Goal: Task Accomplishment & Management: Use online tool/utility

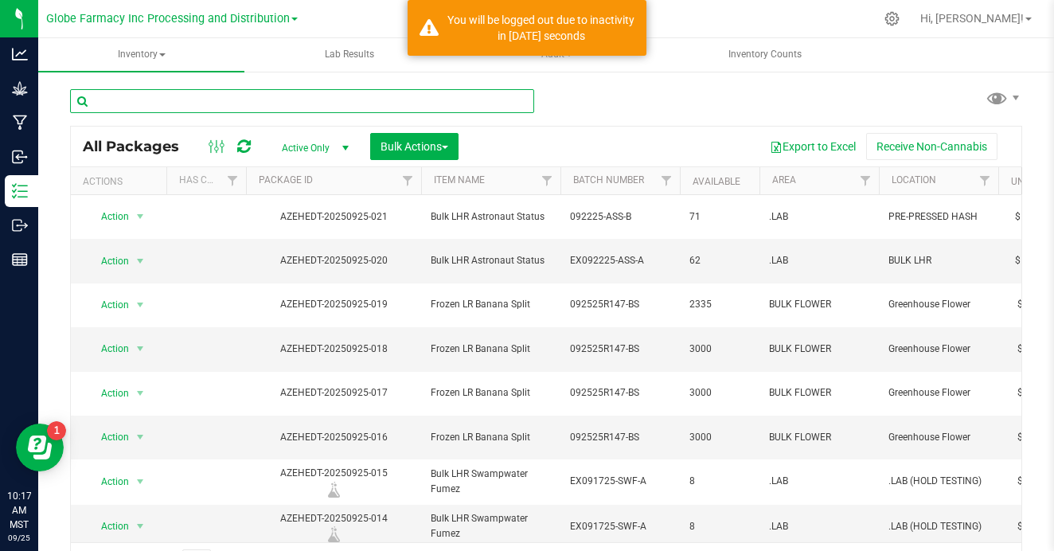
click at [294, 91] on input "text" at bounding box center [302, 101] width 464 height 24
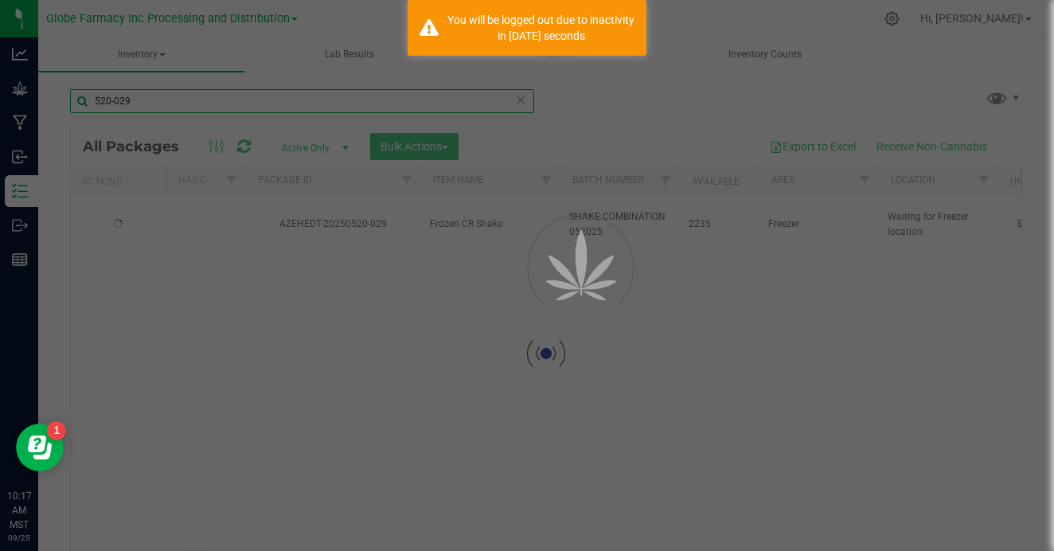
scroll to position [0, 1]
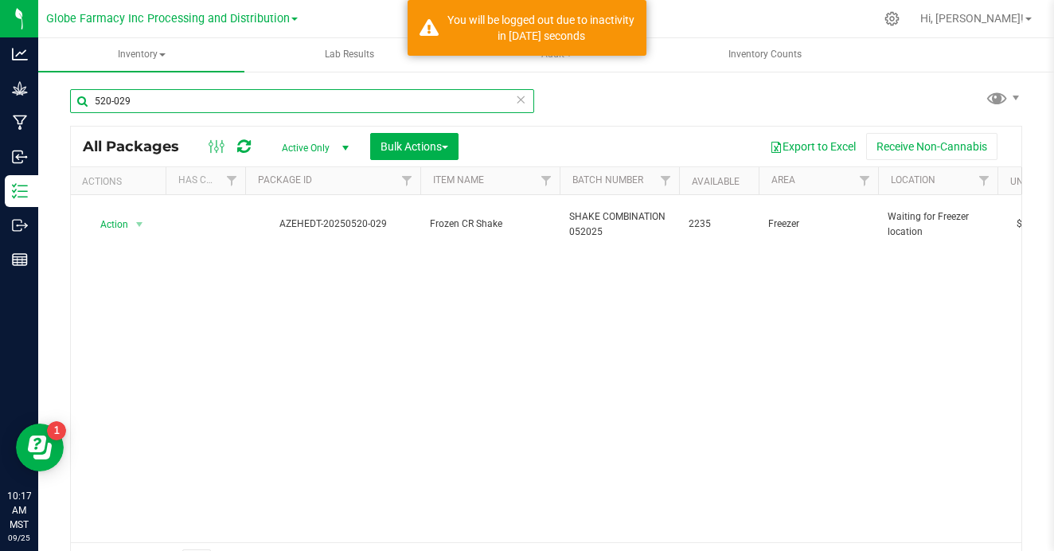
type input "520-029"
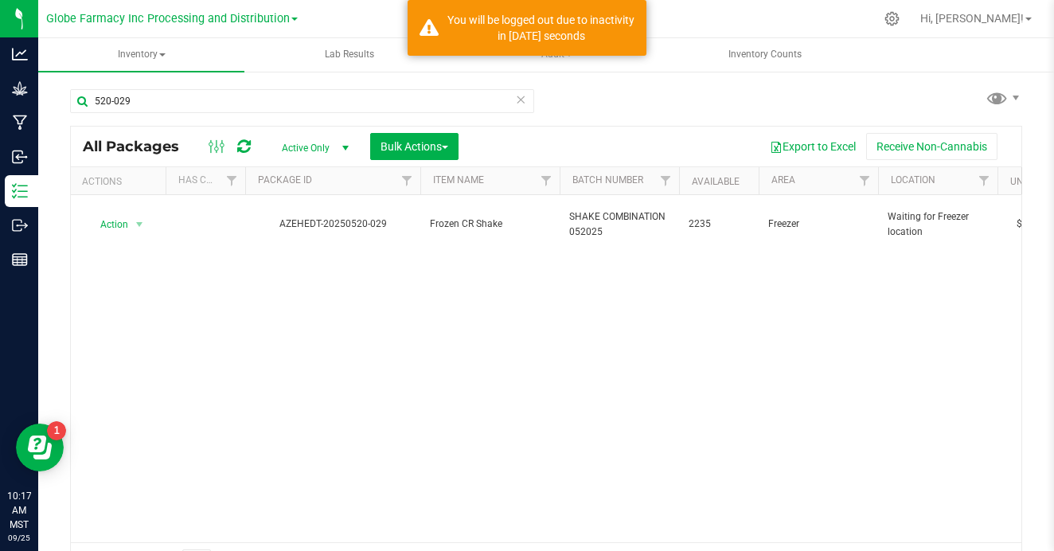
click at [411, 144] on span "Bulk Actions" at bounding box center [414, 146] width 68 height 13
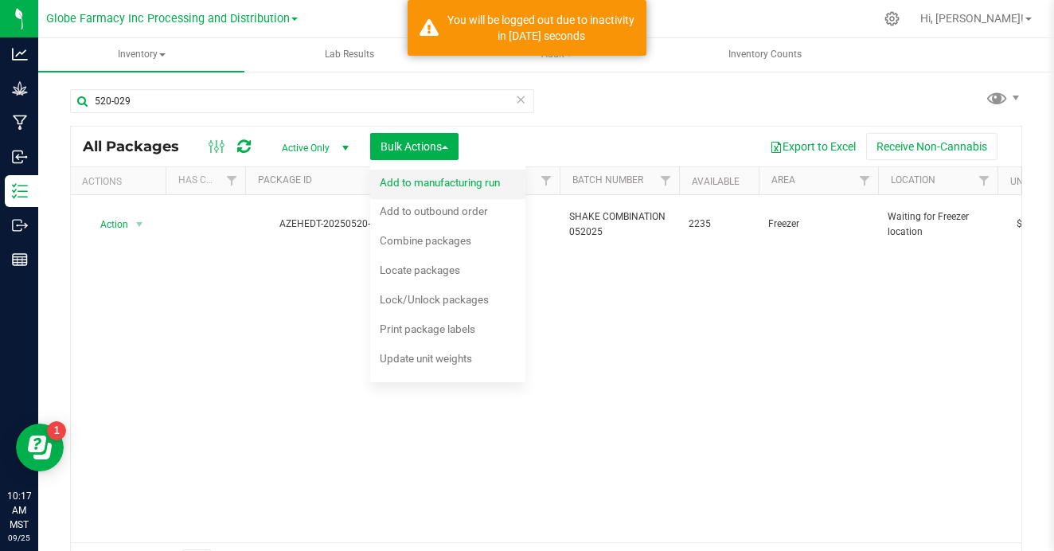
click at [421, 177] on span "Add to manufacturing run" at bounding box center [440, 182] width 120 height 13
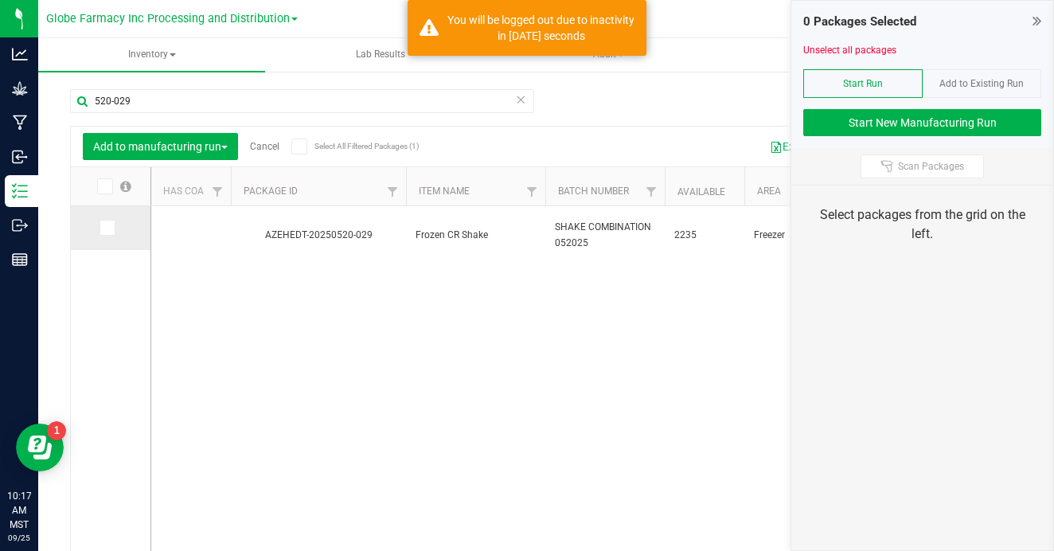
click at [101, 228] on icon at bounding box center [106, 228] width 10 height 0
click at [0, 0] on input "checkbox" at bounding box center [0, 0] width 0 height 0
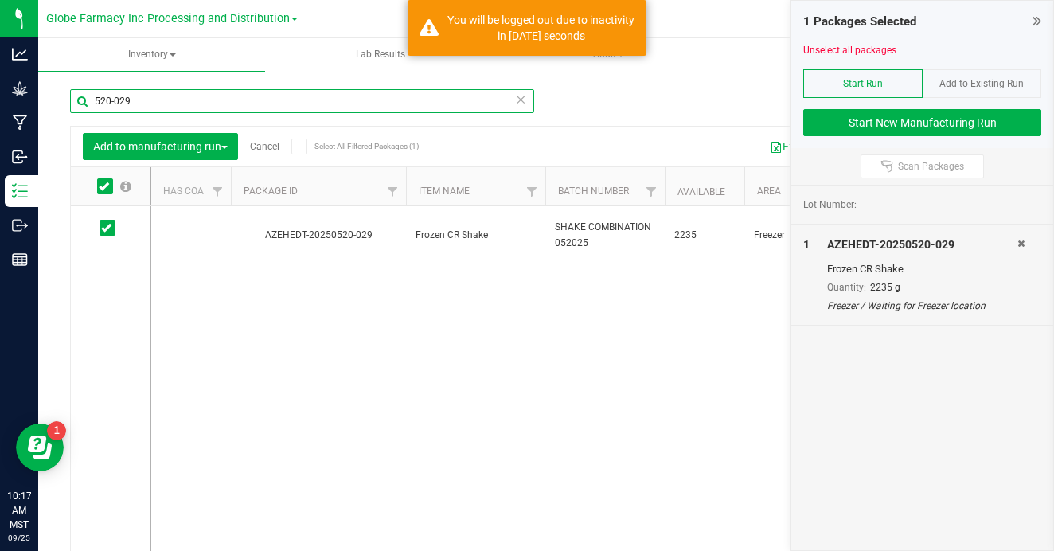
click at [166, 103] on input "520-029" at bounding box center [302, 101] width 464 height 24
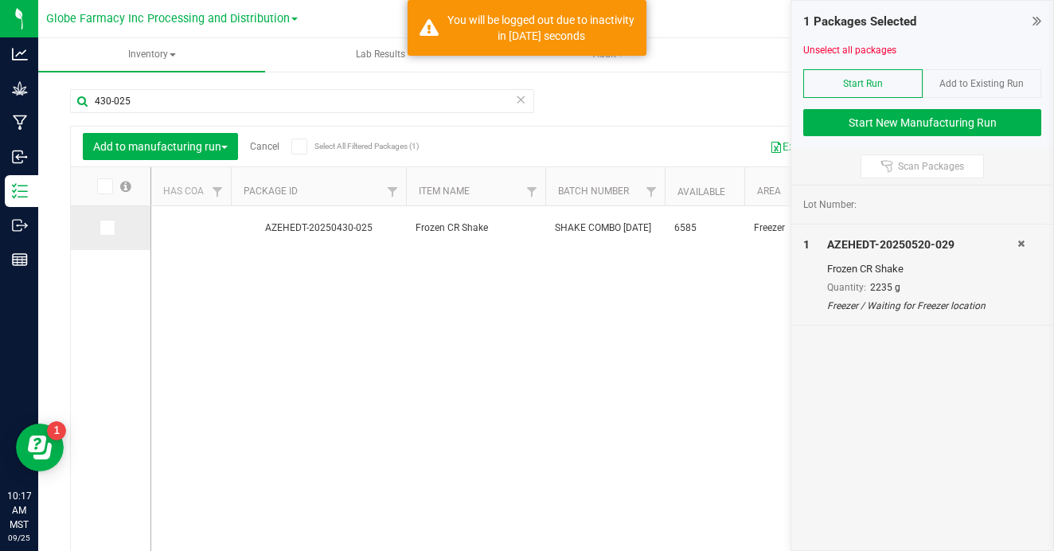
click at [101, 228] on icon at bounding box center [106, 228] width 10 height 0
click at [0, 0] on input "checkbox" at bounding box center [0, 0] width 0 height 0
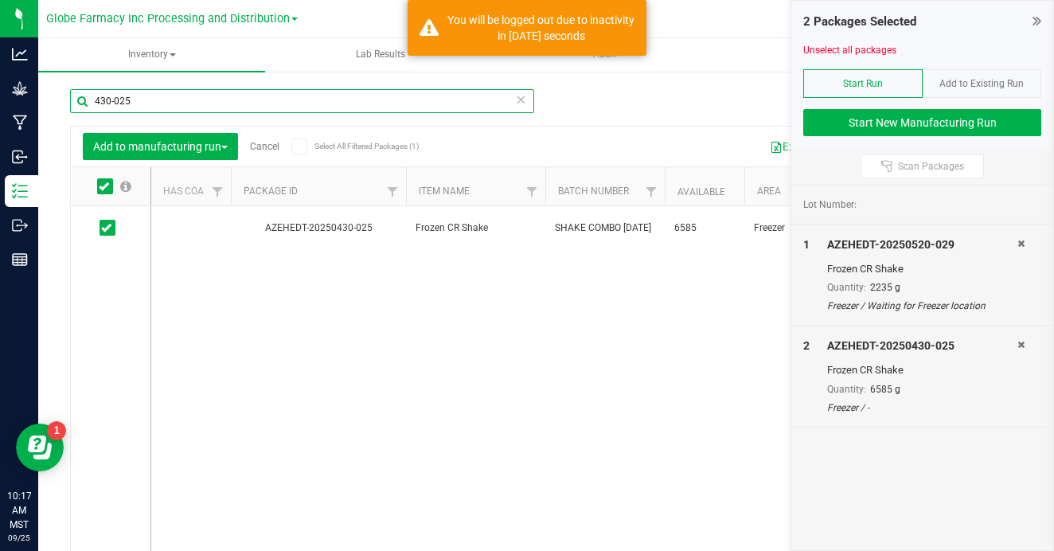
click at [139, 102] on input "430-025" at bounding box center [302, 101] width 464 height 24
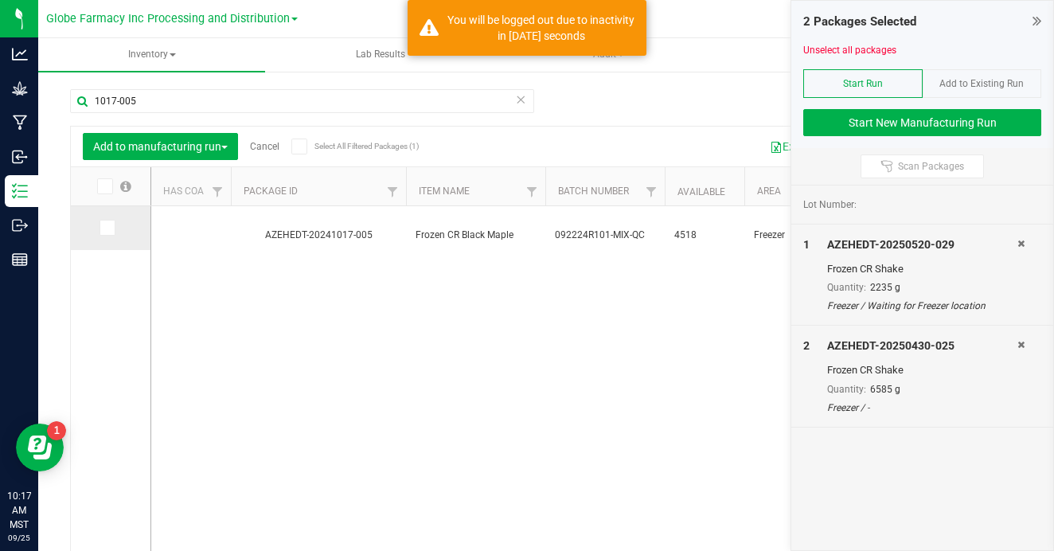
click at [101, 228] on icon at bounding box center [106, 228] width 10 height 0
click at [0, 0] on input "checkbox" at bounding box center [0, 0] width 0 height 0
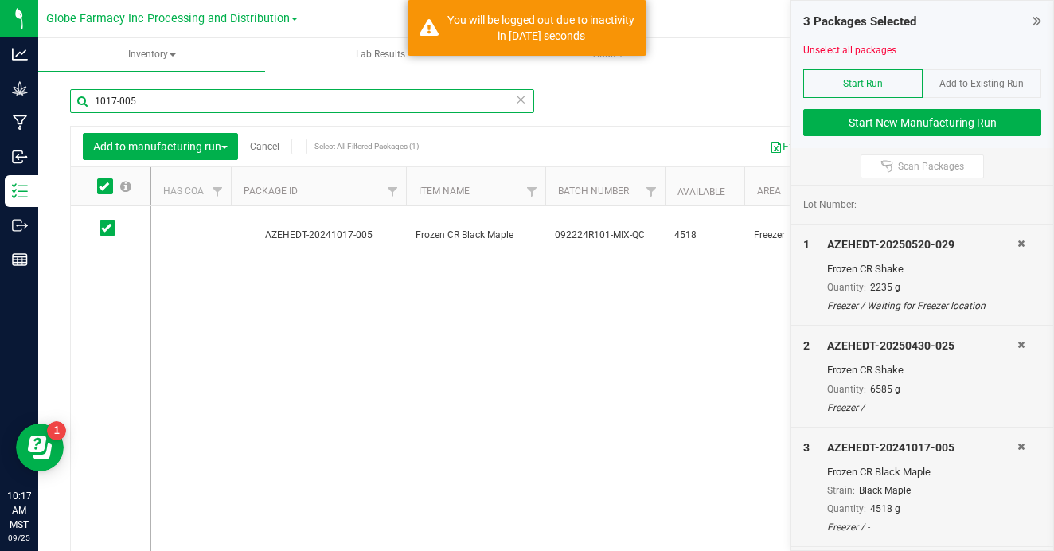
click at [184, 103] on input "1017-005" at bounding box center [302, 101] width 464 height 24
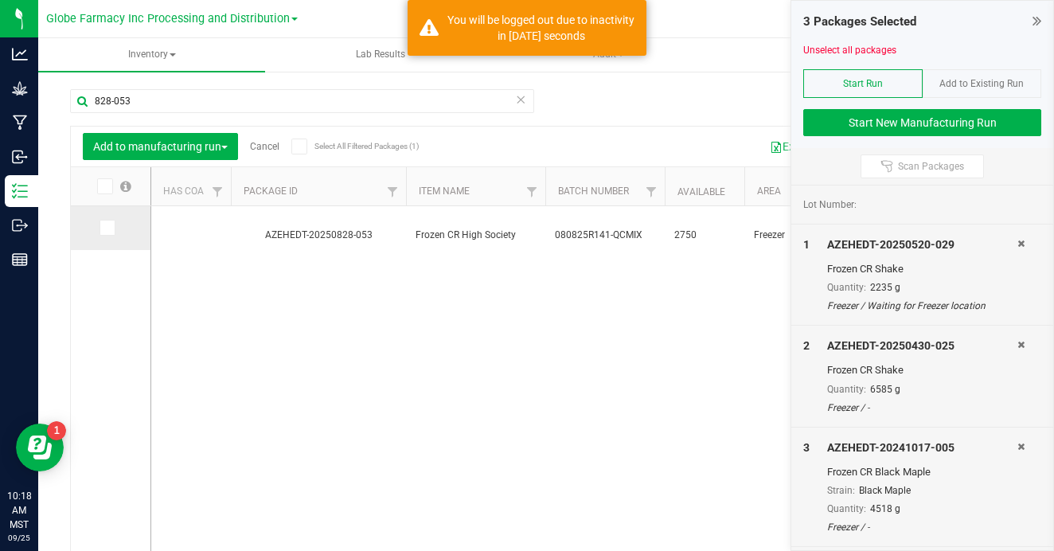
click at [101, 228] on icon at bounding box center [106, 228] width 10 height 0
click at [0, 0] on input "checkbox" at bounding box center [0, 0] width 0 height 0
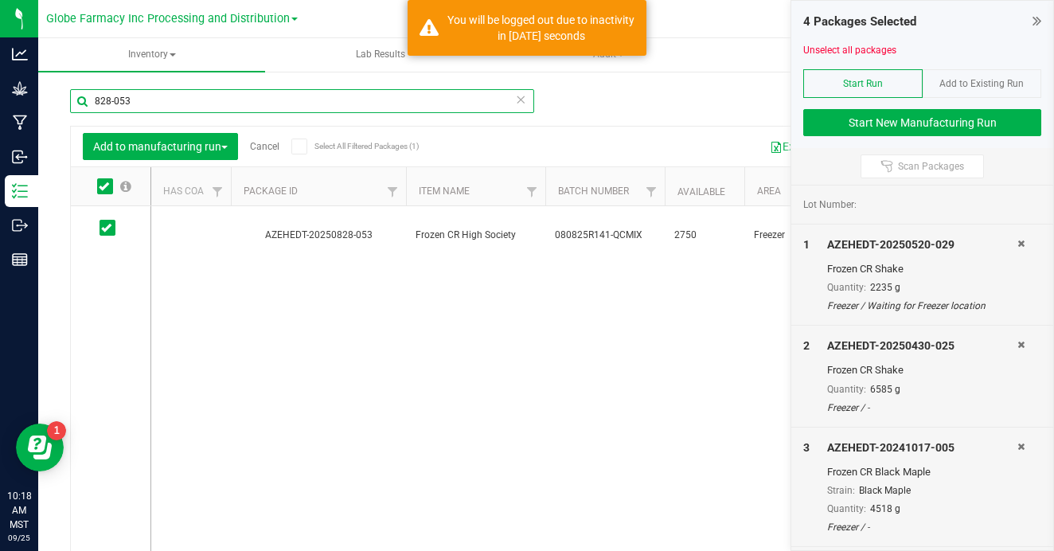
click at [197, 89] on input "828-053" at bounding box center [302, 101] width 464 height 24
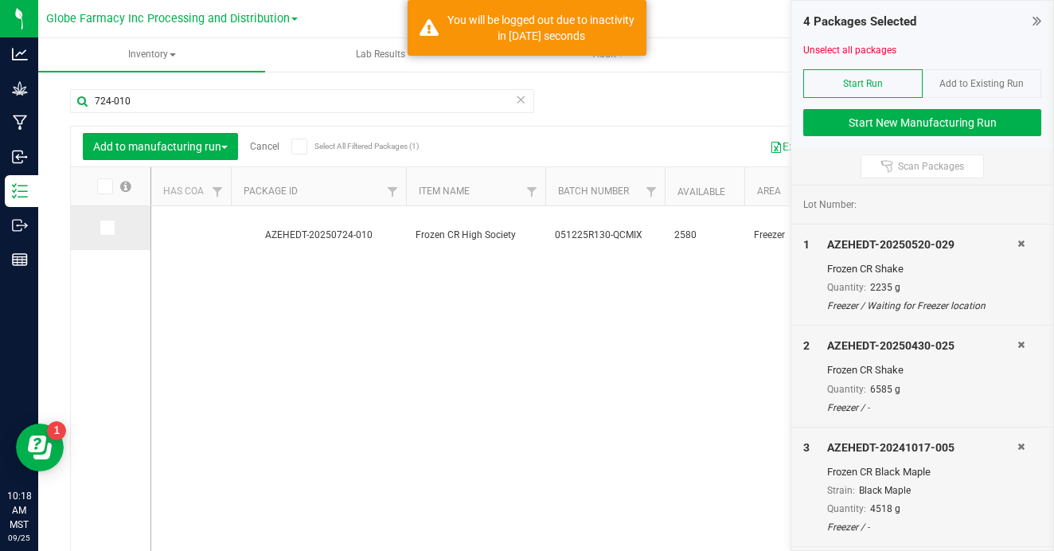
click at [101, 228] on icon at bounding box center [106, 228] width 10 height 0
click at [0, 0] on input "checkbox" at bounding box center [0, 0] width 0 height 0
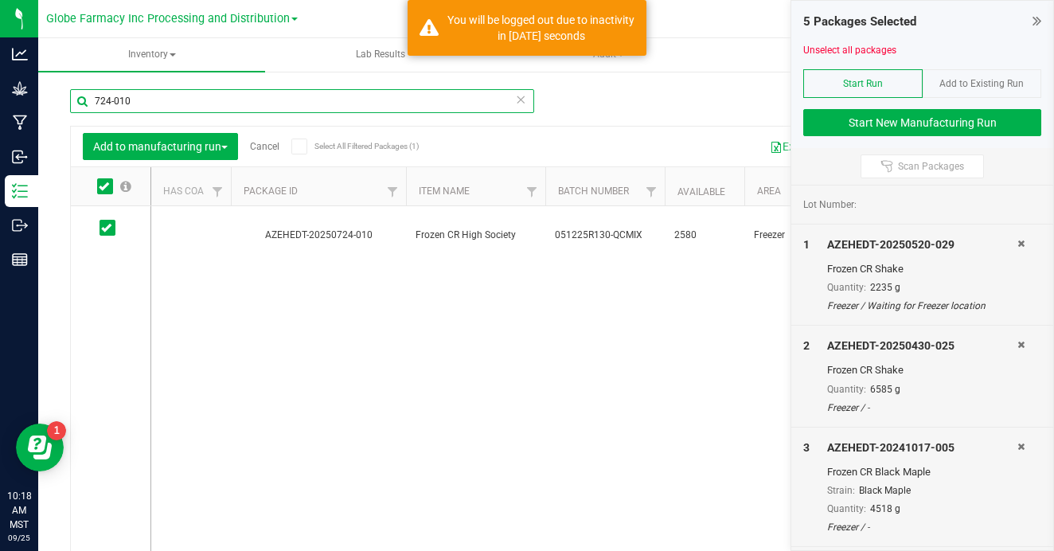
click at [243, 101] on input "724-010" at bounding box center [302, 101] width 464 height 24
type input "616-107"
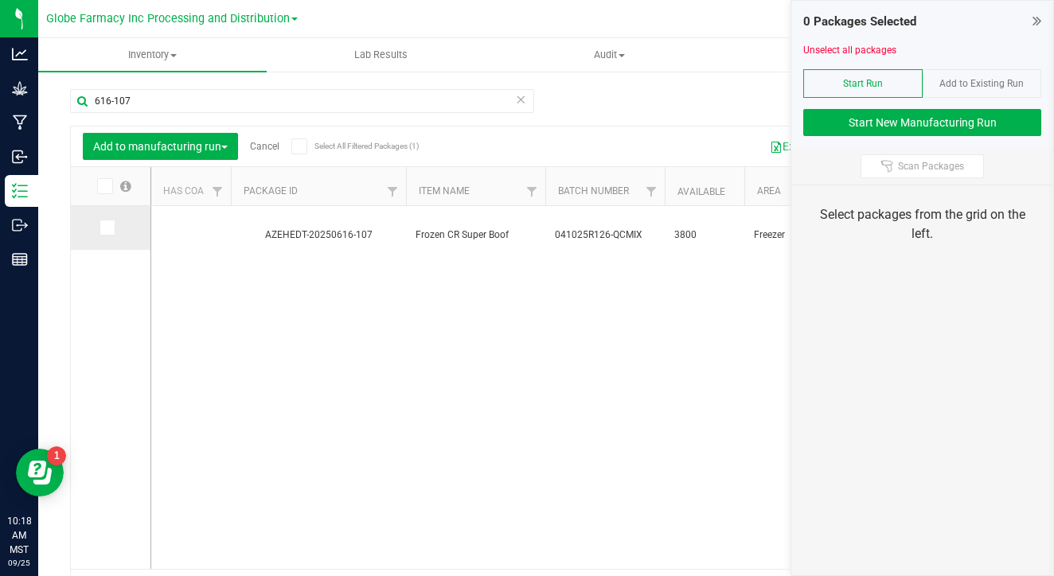
click at [101, 228] on icon at bounding box center [106, 228] width 10 height 0
click at [0, 0] on input "checkbox" at bounding box center [0, 0] width 0 height 0
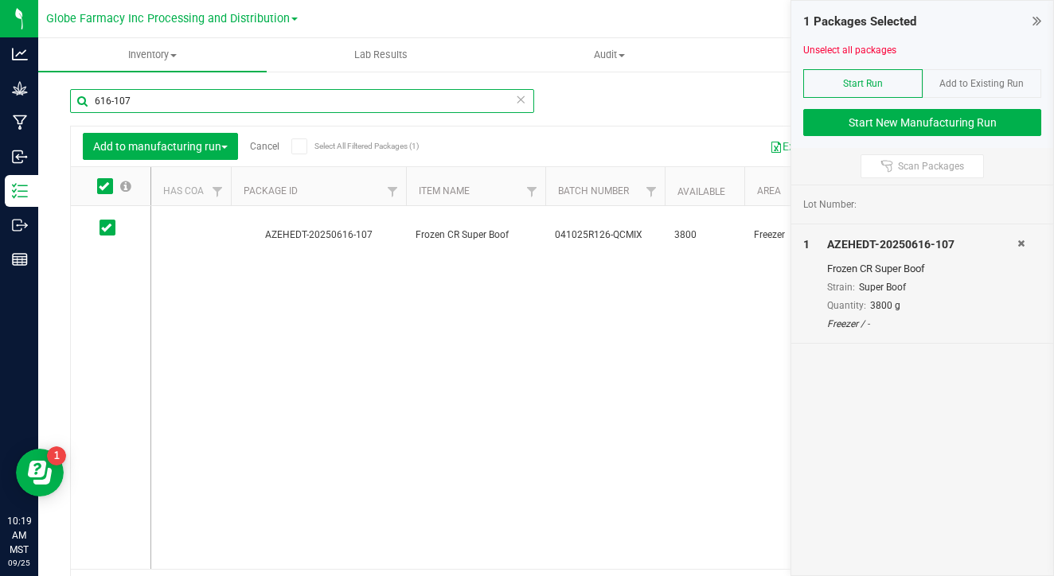
click at [205, 100] on input "616-107" at bounding box center [302, 101] width 464 height 24
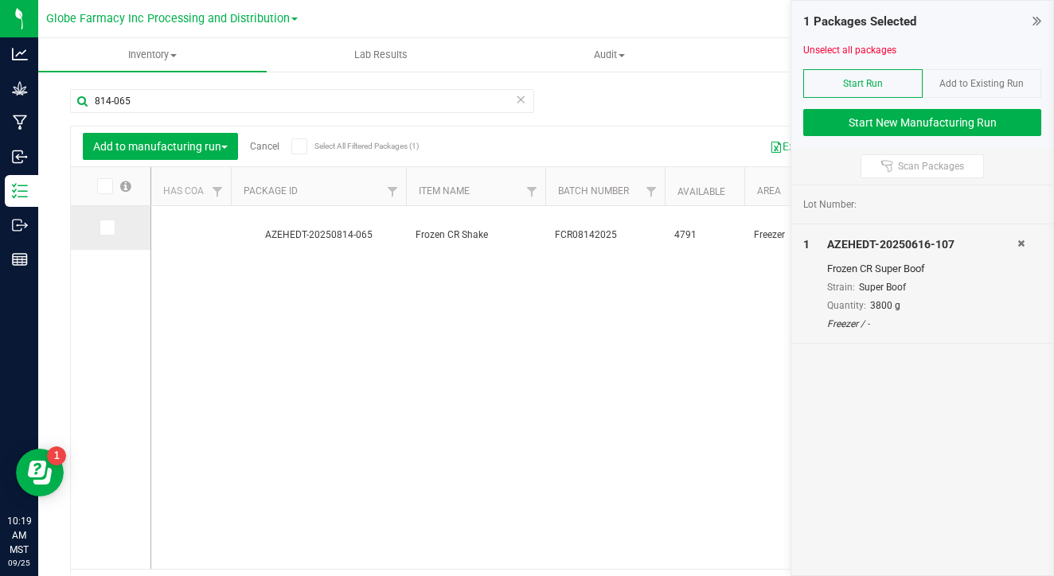
click at [101, 228] on icon at bounding box center [106, 228] width 10 height 0
click at [0, 0] on input "checkbox" at bounding box center [0, 0] width 0 height 0
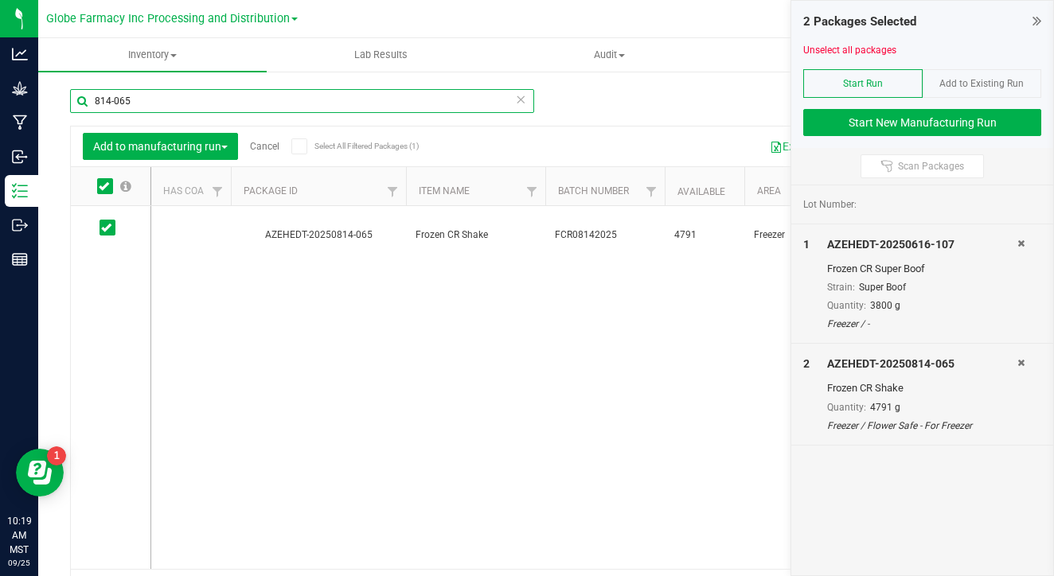
click at [189, 106] on input "814-065" at bounding box center [302, 101] width 464 height 24
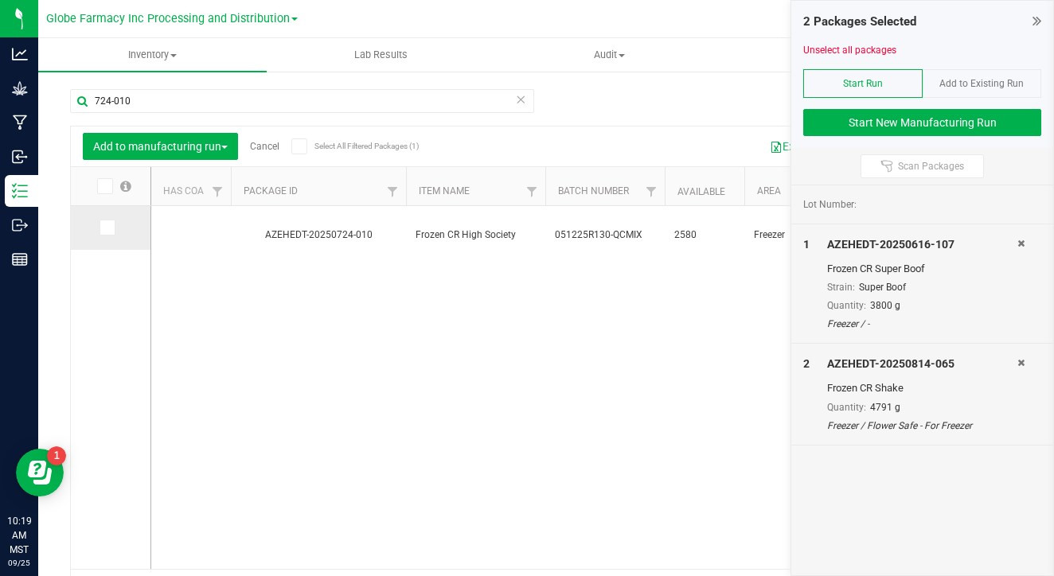
click at [101, 228] on icon at bounding box center [106, 228] width 10 height 0
click at [0, 0] on input "checkbox" at bounding box center [0, 0] width 0 height 0
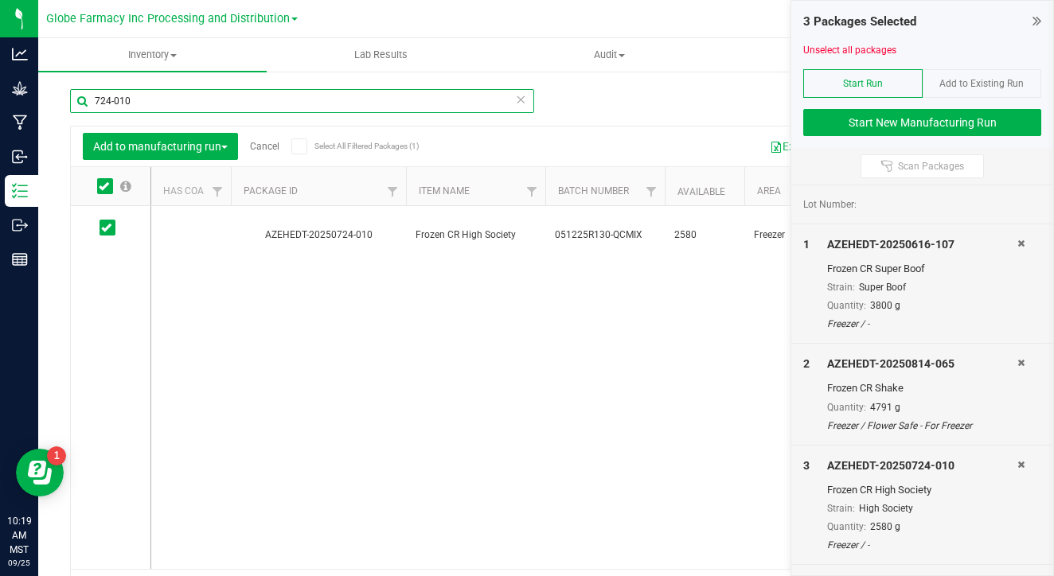
click at [186, 104] on input "724-010" at bounding box center [302, 101] width 464 height 24
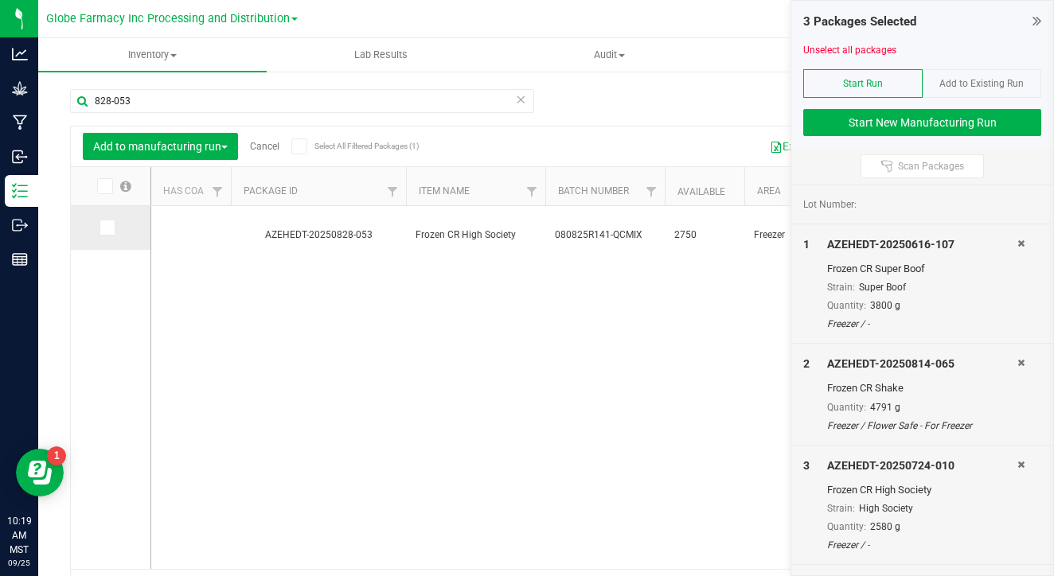
click at [101, 228] on icon at bounding box center [106, 228] width 10 height 0
click at [0, 0] on input "checkbox" at bounding box center [0, 0] width 0 height 0
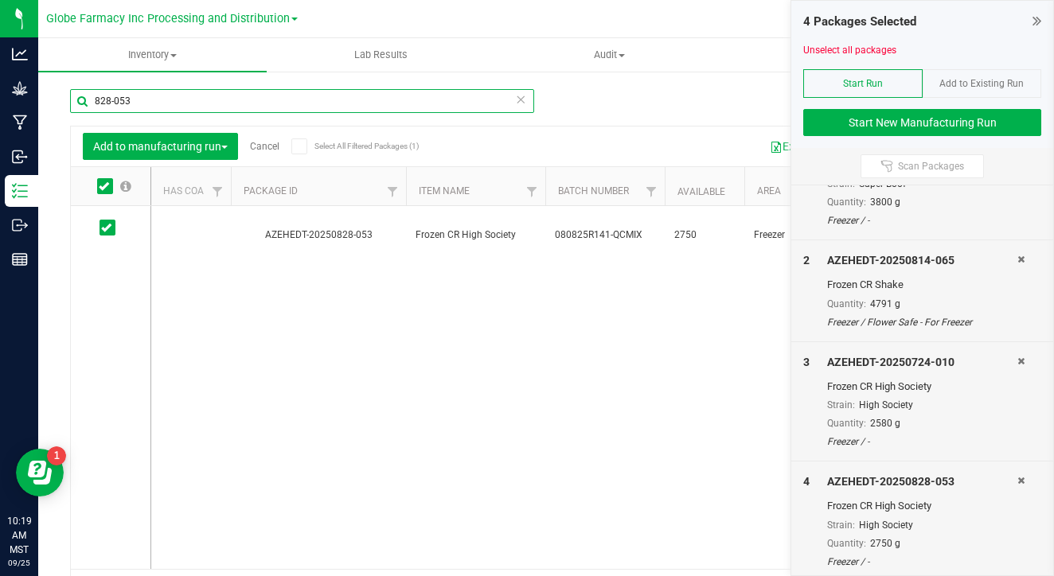
click at [283, 104] on input "828-053" at bounding box center [302, 101] width 464 height 24
click at [300, 100] on input "828-053" at bounding box center [302, 101] width 464 height 24
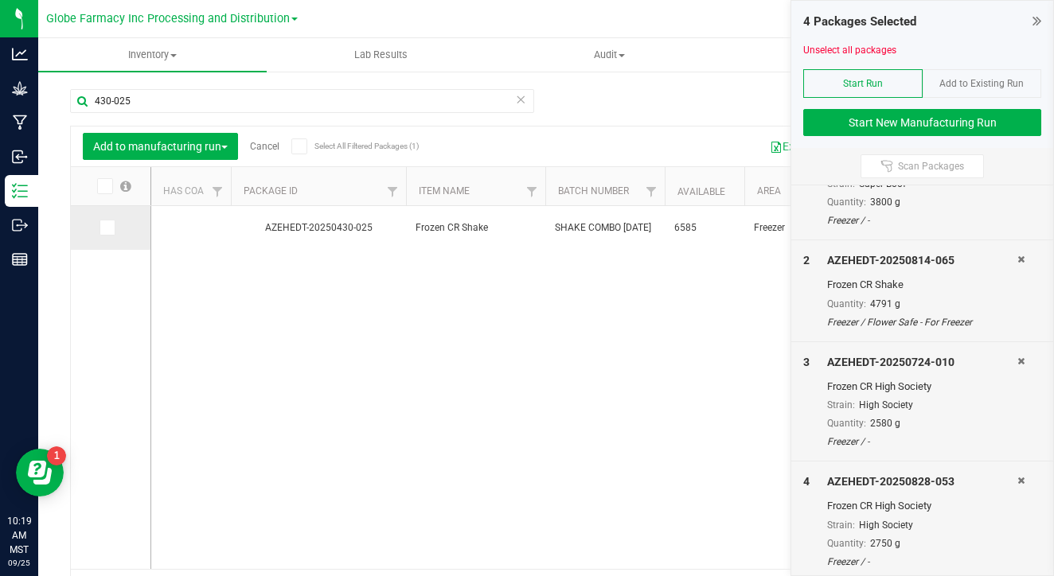
click at [101, 228] on icon at bounding box center [106, 228] width 10 height 0
click at [0, 0] on input "checkbox" at bounding box center [0, 0] width 0 height 0
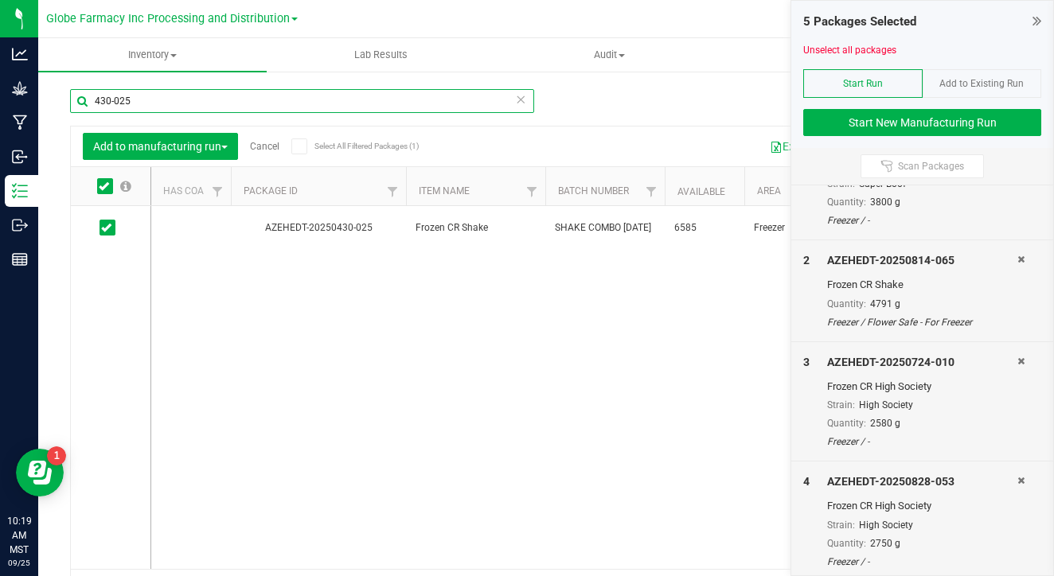
click at [228, 102] on input "430-025" at bounding box center [302, 101] width 464 height 24
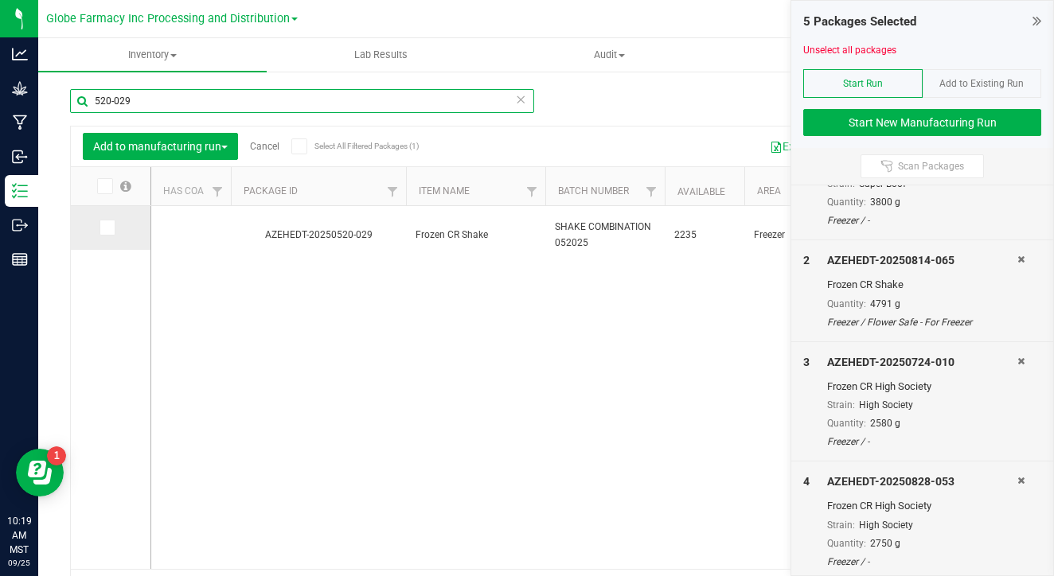
type input "520-029"
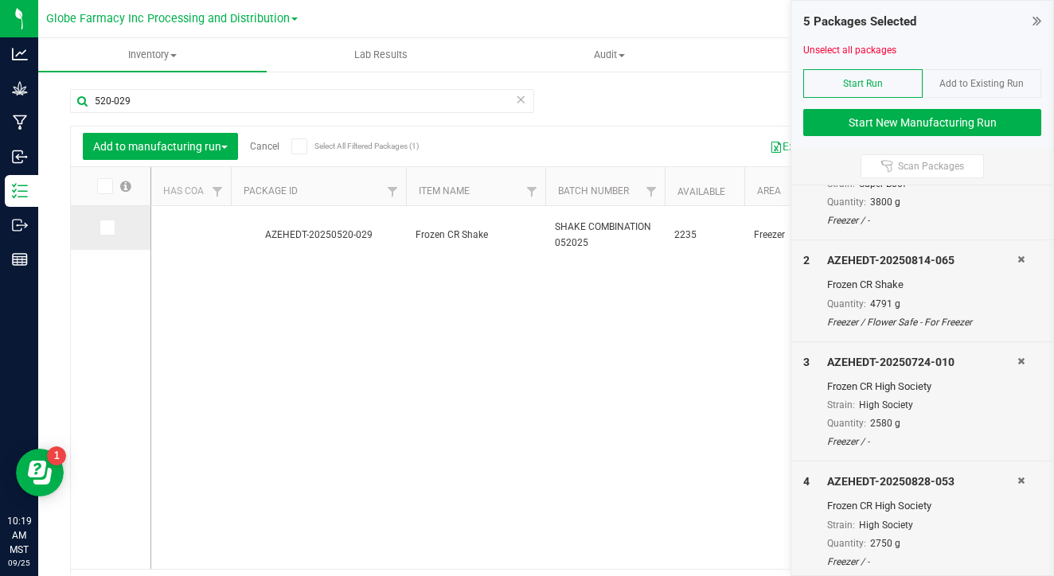
click at [101, 228] on icon at bounding box center [106, 228] width 10 height 0
click at [0, 0] on input "checkbox" at bounding box center [0, 0] width 0 height 0
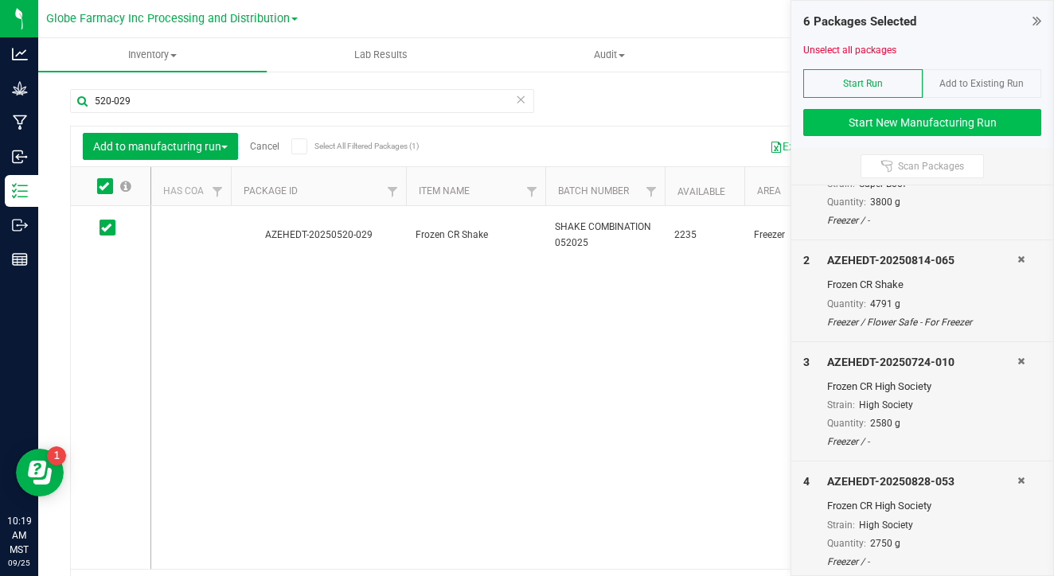
click at [865, 128] on button "Start New Manufacturing Run" at bounding box center [922, 122] width 238 height 27
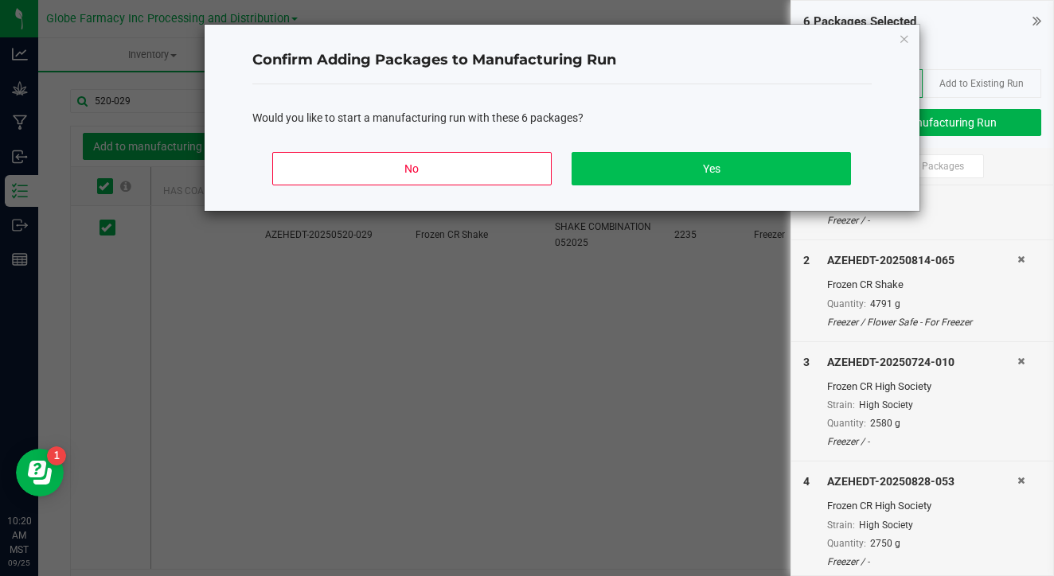
click at [799, 173] on button "Yes" at bounding box center [710, 168] width 279 height 33
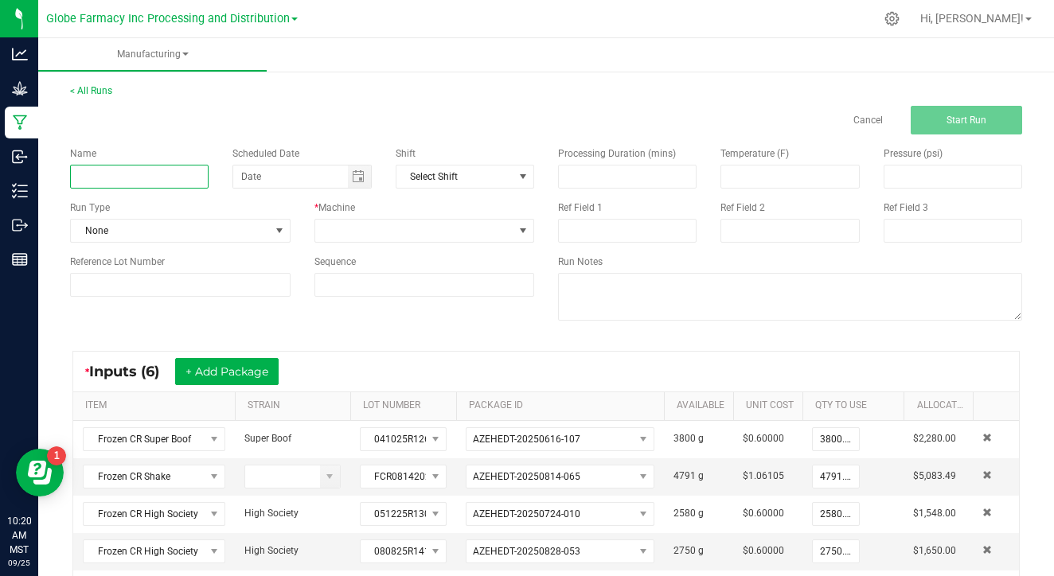
click at [181, 170] on input at bounding box center [139, 177] width 138 height 24
type input "092325 CRUDE"
click at [366, 234] on span at bounding box center [414, 231] width 199 height 22
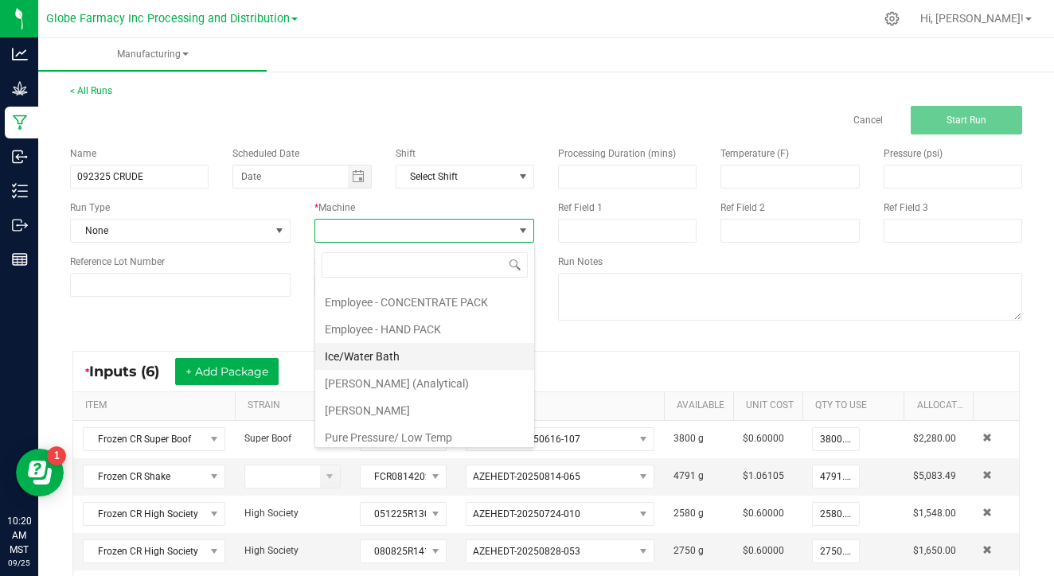
scroll to position [64, 0]
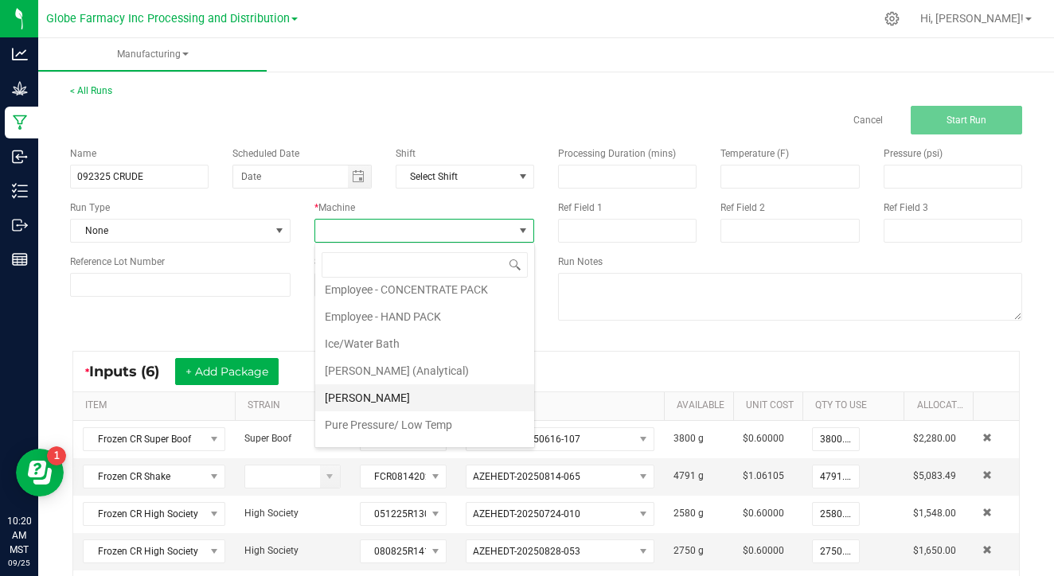
click at [377, 396] on li "N. B. OLER" at bounding box center [424, 397] width 219 height 27
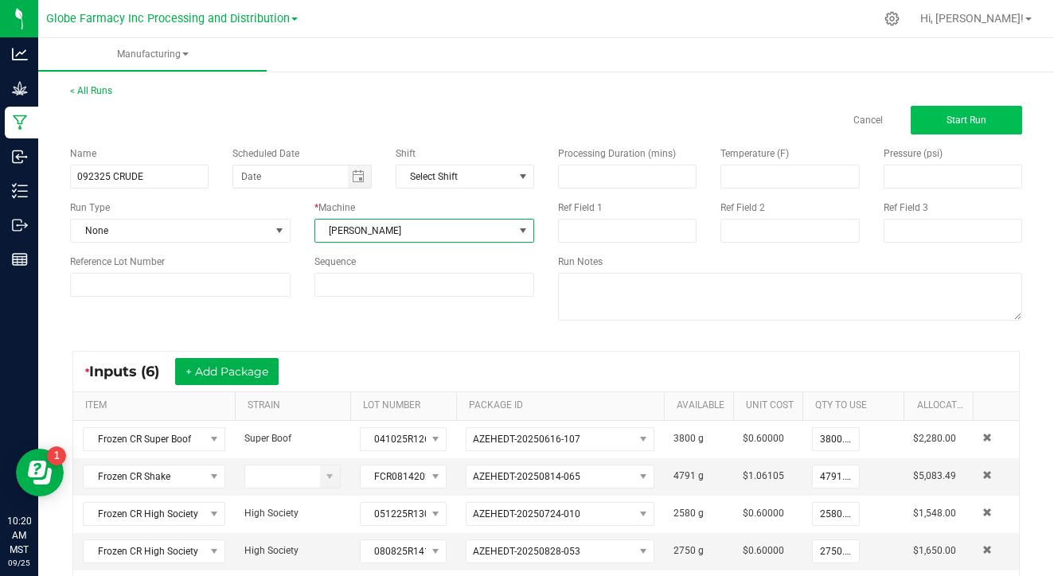
click at [957, 127] on button "Start Run" at bounding box center [965, 120] width 111 height 29
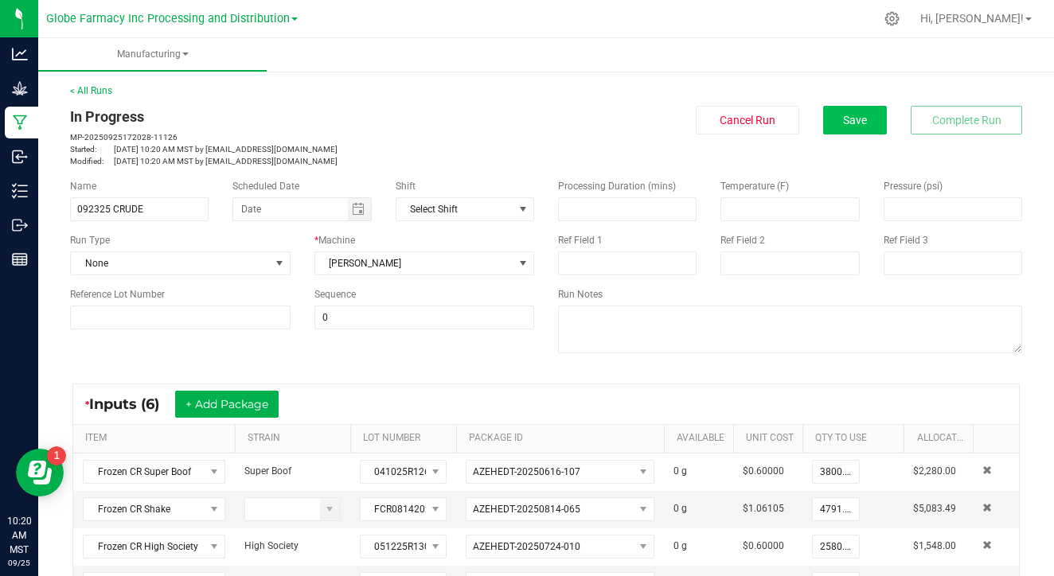
click at [871, 123] on button "Save" at bounding box center [855, 120] width 64 height 29
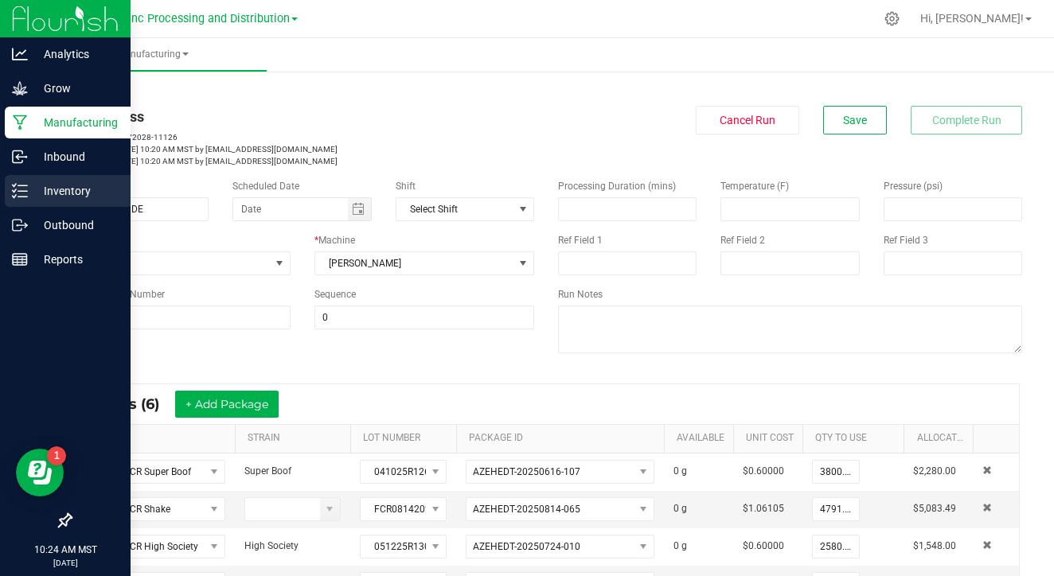
click at [24, 187] on icon at bounding box center [20, 191] width 16 height 16
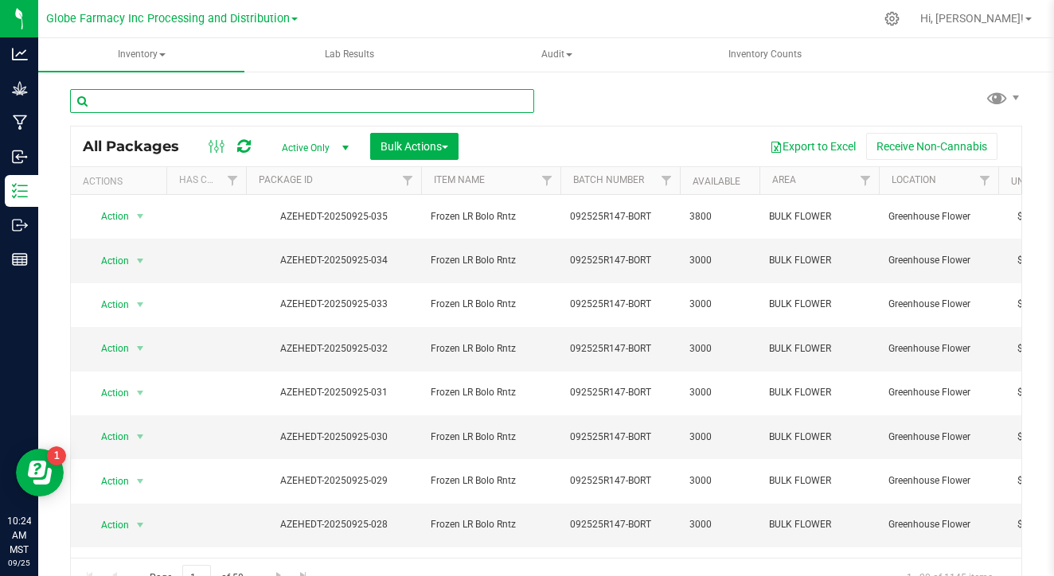
click at [160, 103] on input "text" at bounding box center [302, 101] width 464 height 24
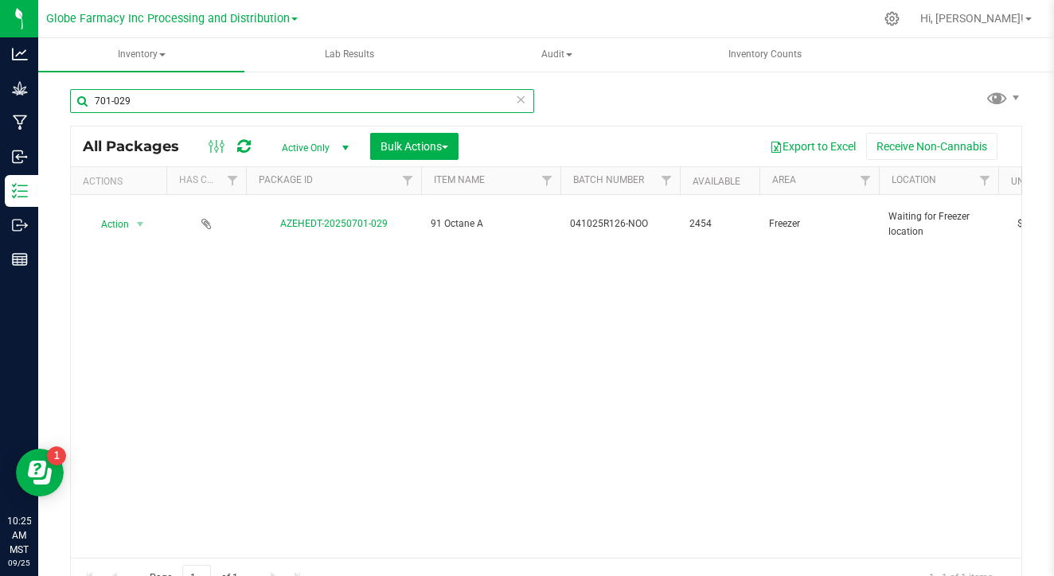
type input "701-029"
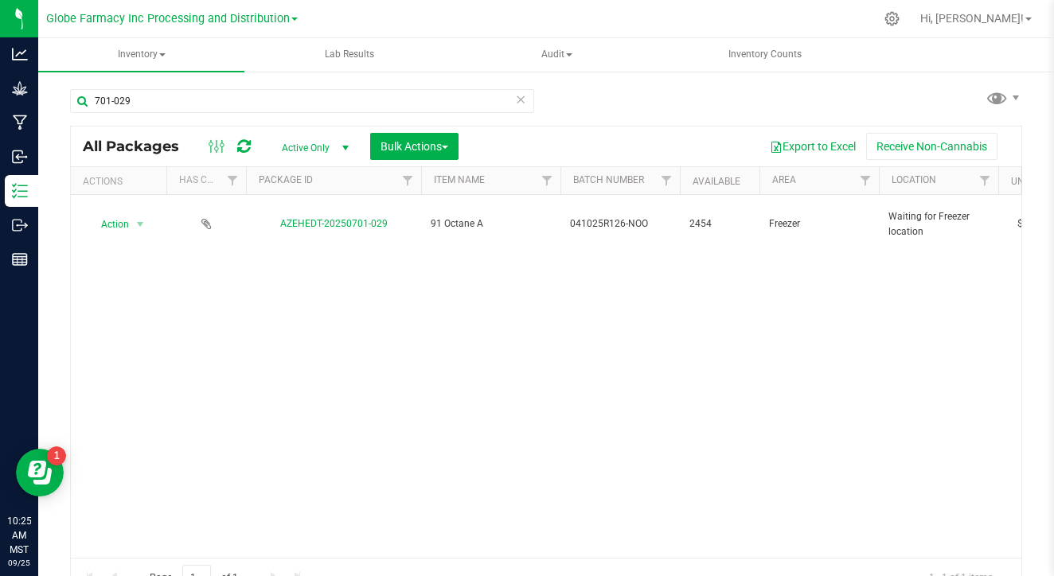
click at [435, 153] on button "Bulk Actions" at bounding box center [414, 146] width 88 height 27
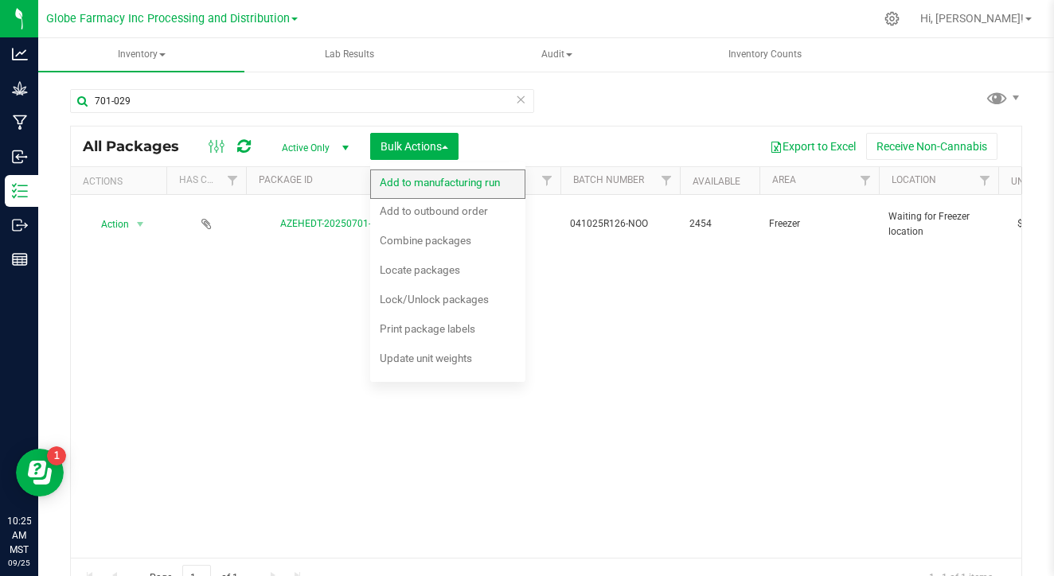
click at [439, 179] on span "Add to manufacturing run" at bounding box center [440, 182] width 120 height 13
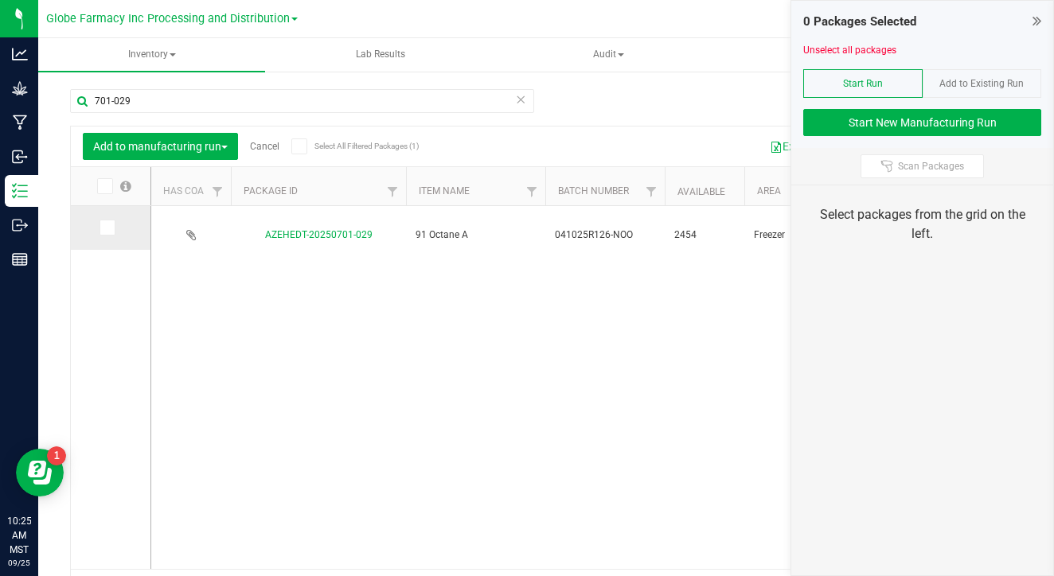
click at [99, 227] on label at bounding box center [110, 228] width 23 height 16
click at [0, 0] on input "checkbox" at bounding box center [0, 0] width 0 height 0
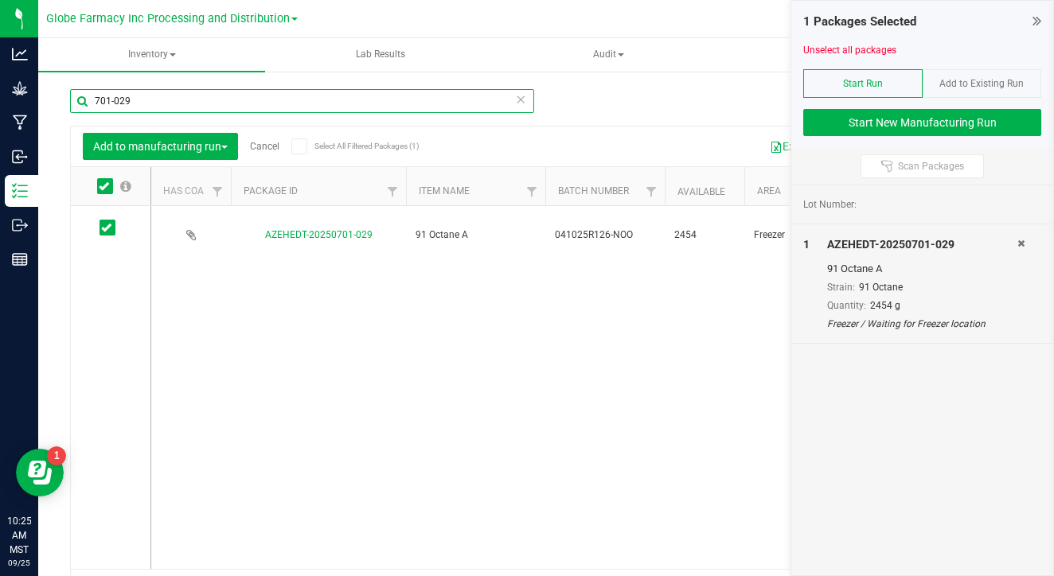
click at [200, 103] on input "701-029" at bounding box center [302, 101] width 464 height 24
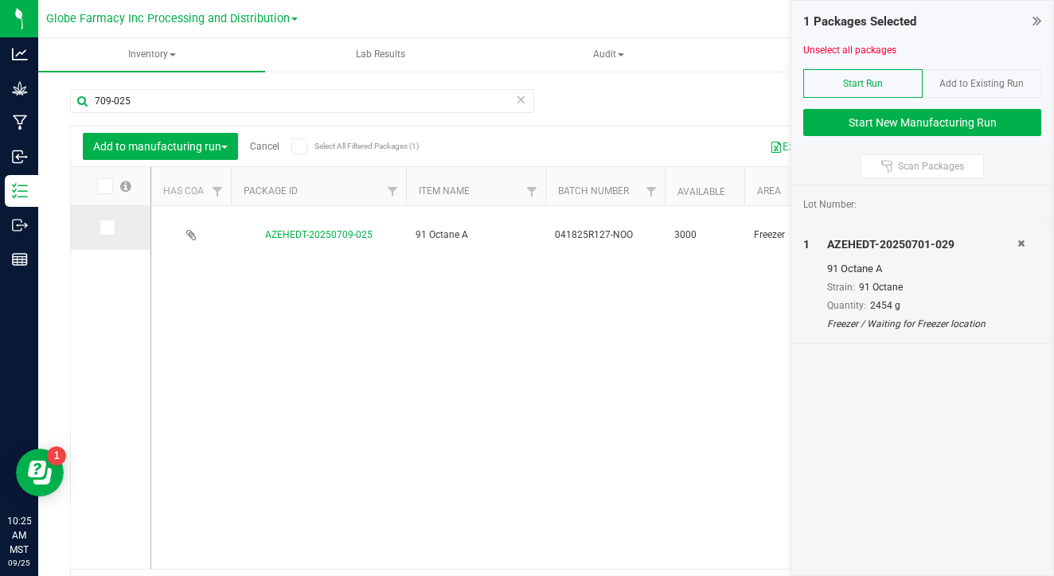
click at [101, 228] on icon at bounding box center [106, 228] width 10 height 0
click at [0, 0] on input "checkbox" at bounding box center [0, 0] width 0 height 0
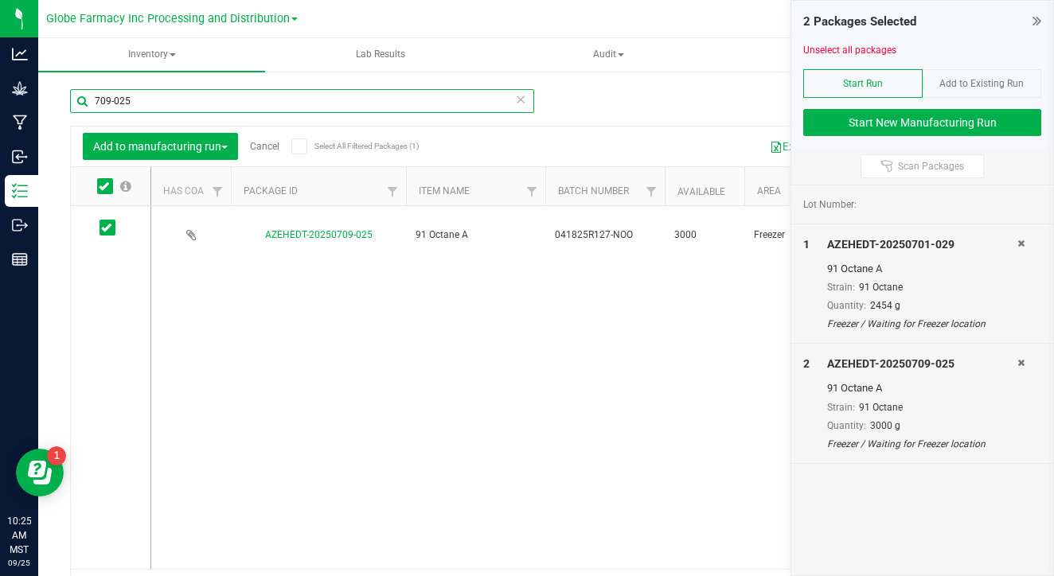
click at [185, 106] on input "709-025" at bounding box center [302, 101] width 464 height 24
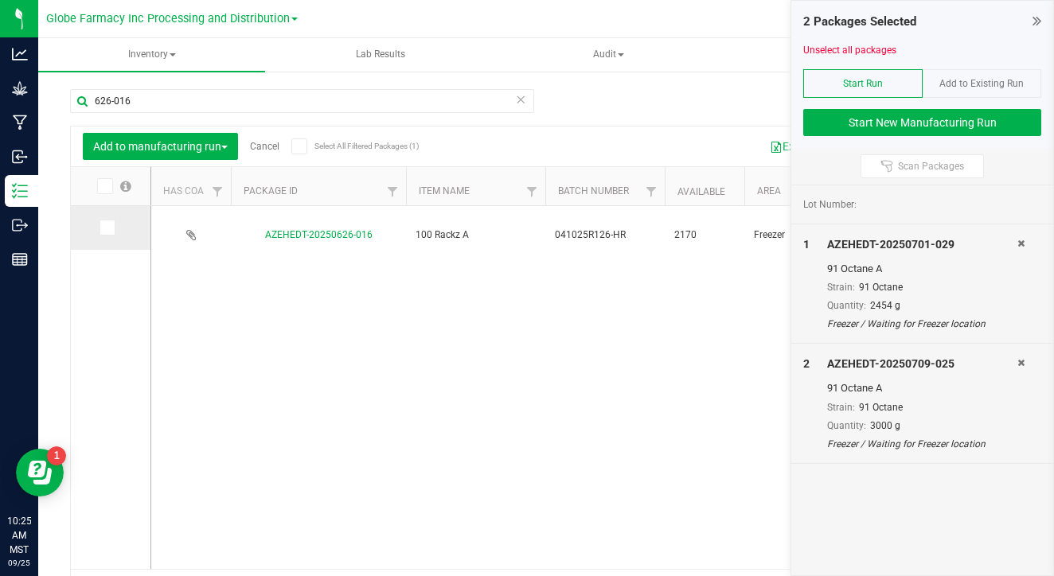
click at [101, 228] on icon at bounding box center [106, 228] width 10 height 0
click at [0, 0] on input "checkbox" at bounding box center [0, 0] width 0 height 0
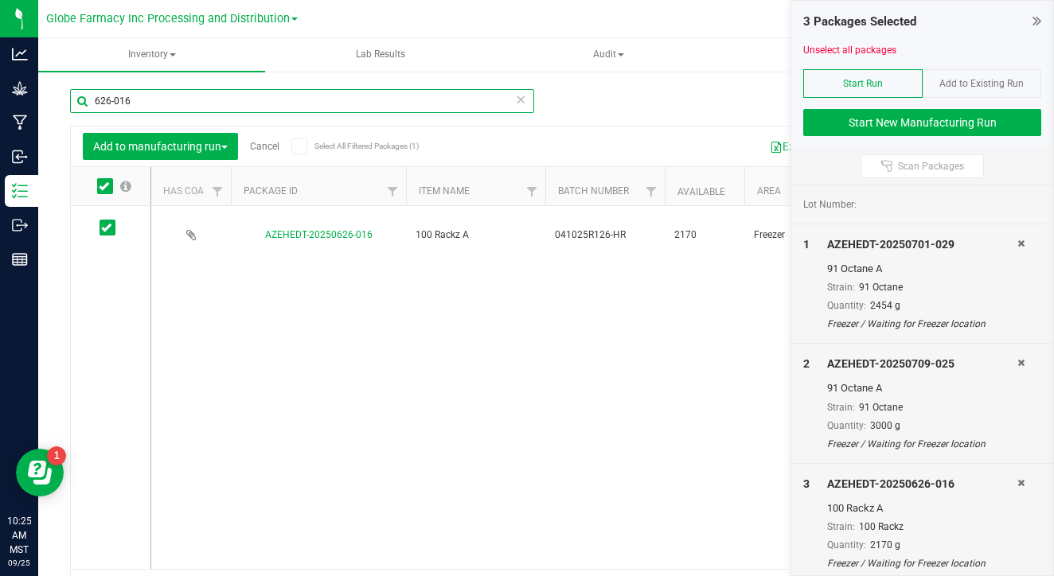
click at [199, 103] on input "626-016" at bounding box center [302, 101] width 464 height 24
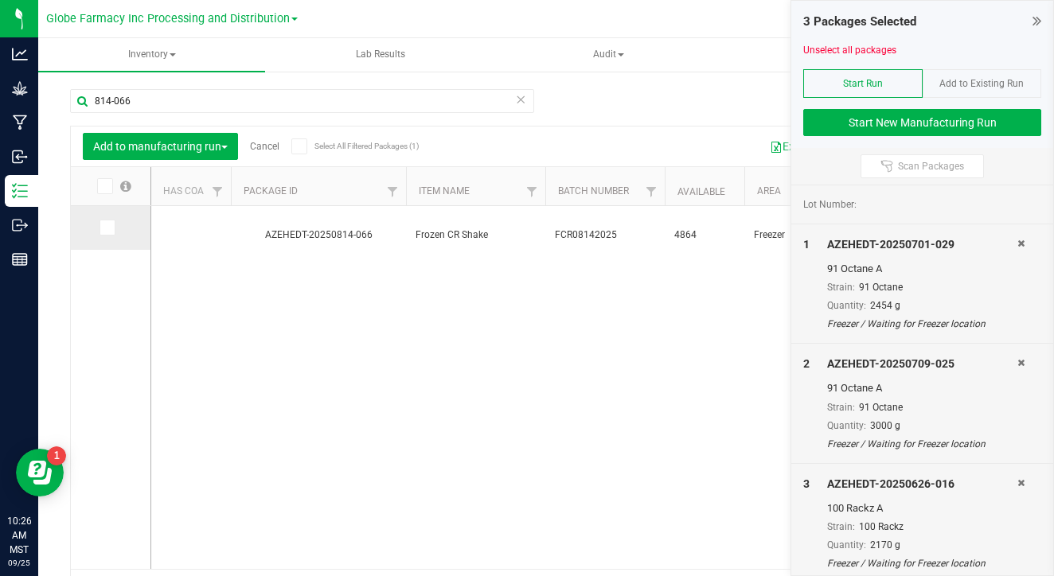
click at [101, 228] on icon at bounding box center [106, 228] width 10 height 0
click at [0, 0] on input "checkbox" at bounding box center [0, 0] width 0 height 0
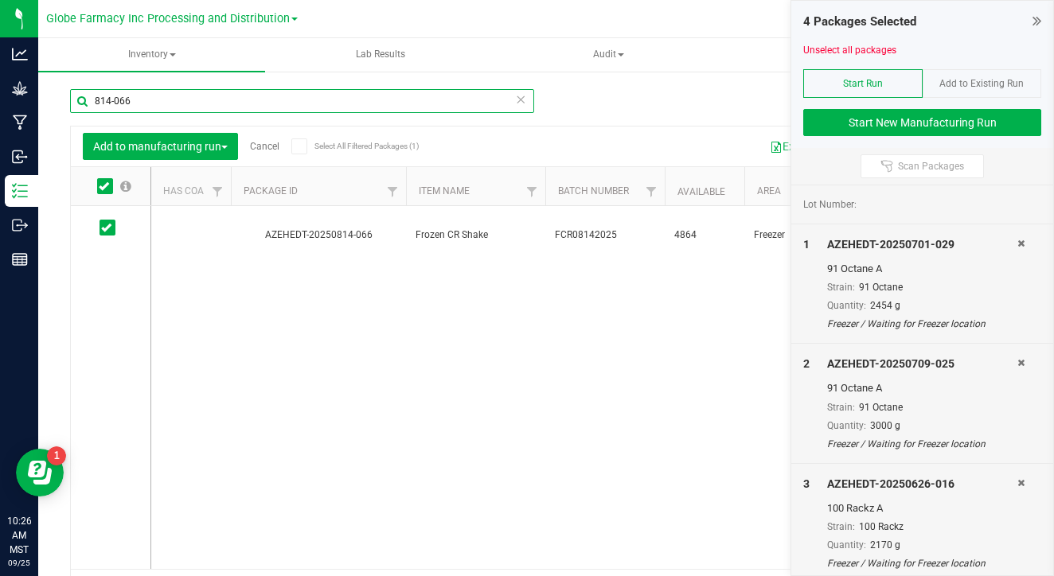
click at [307, 101] on input "814-066" at bounding box center [302, 101] width 464 height 24
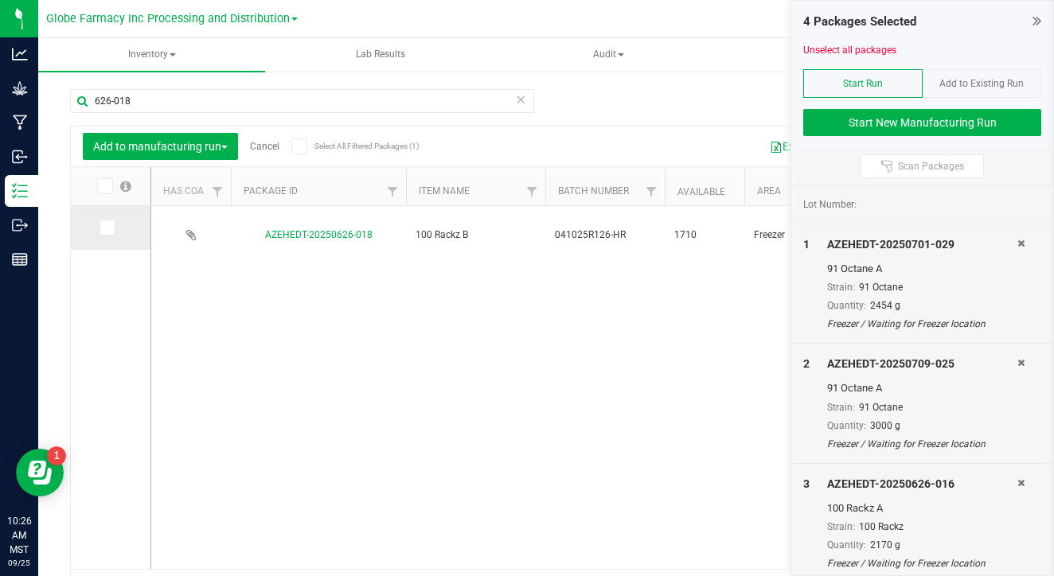
click at [101, 228] on icon at bounding box center [106, 228] width 10 height 0
click at [0, 0] on input "checkbox" at bounding box center [0, 0] width 0 height 0
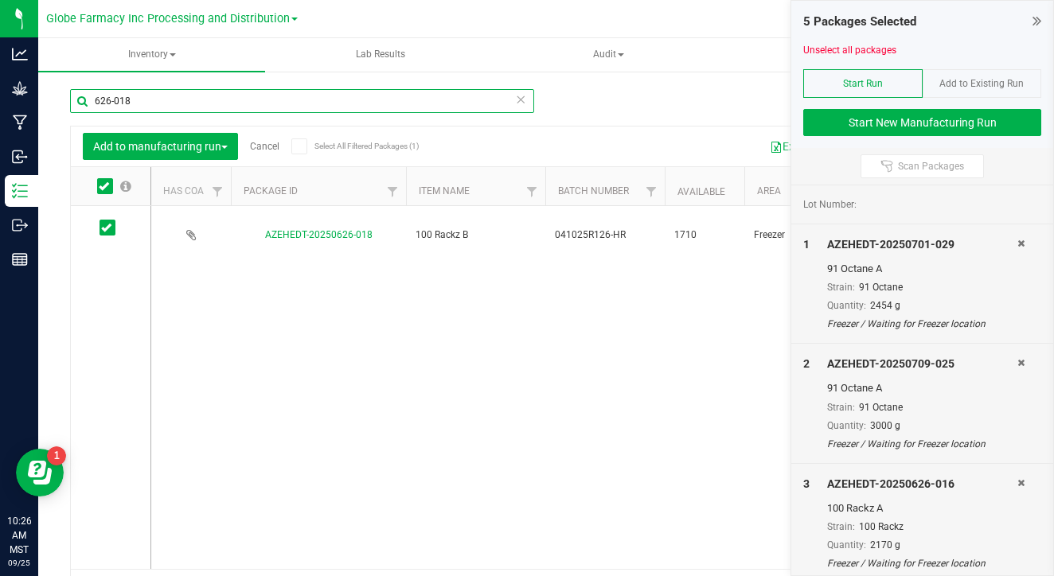
click at [176, 99] on input "626-018" at bounding box center [302, 101] width 464 height 24
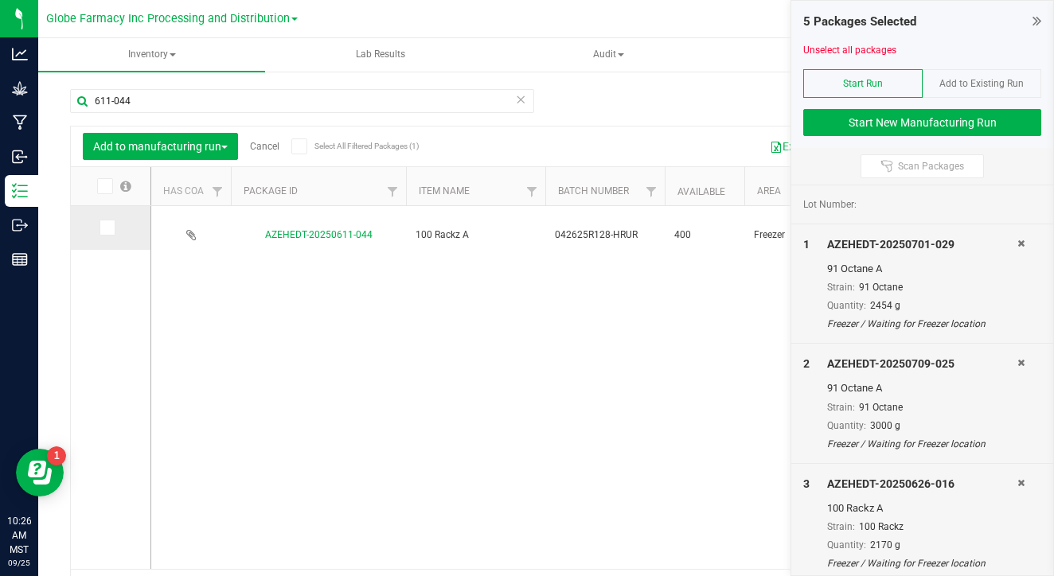
click at [101, 228] on icon at bounding box center [106, 228] width 10 height 0
click at [0, 0] on input "checkbox" at bounding box center [0, 0] width 0 height 0
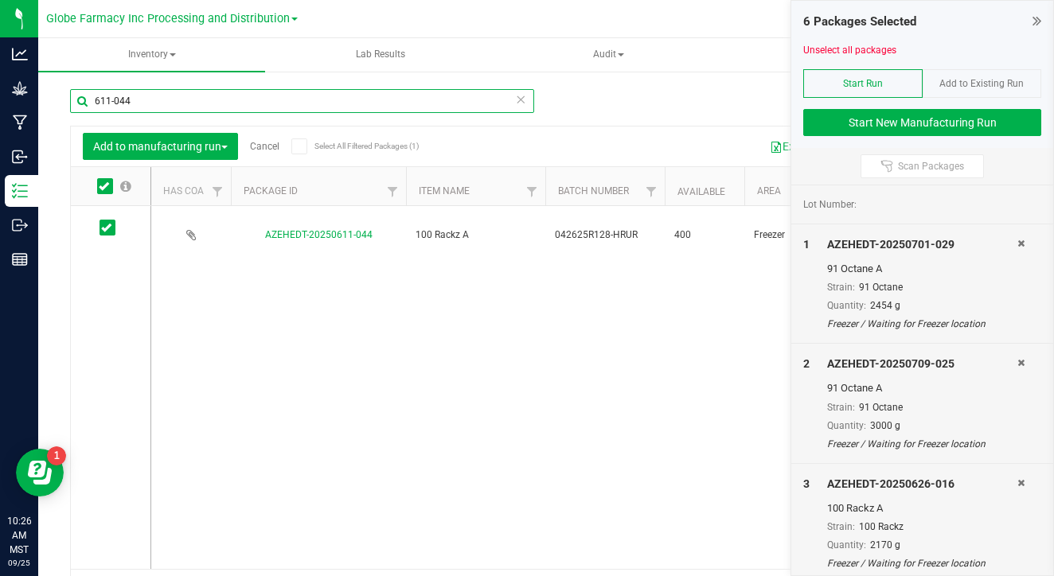
click at [178, 103] on input "611-044" at bounding box center [302, 101] width 464 height 24
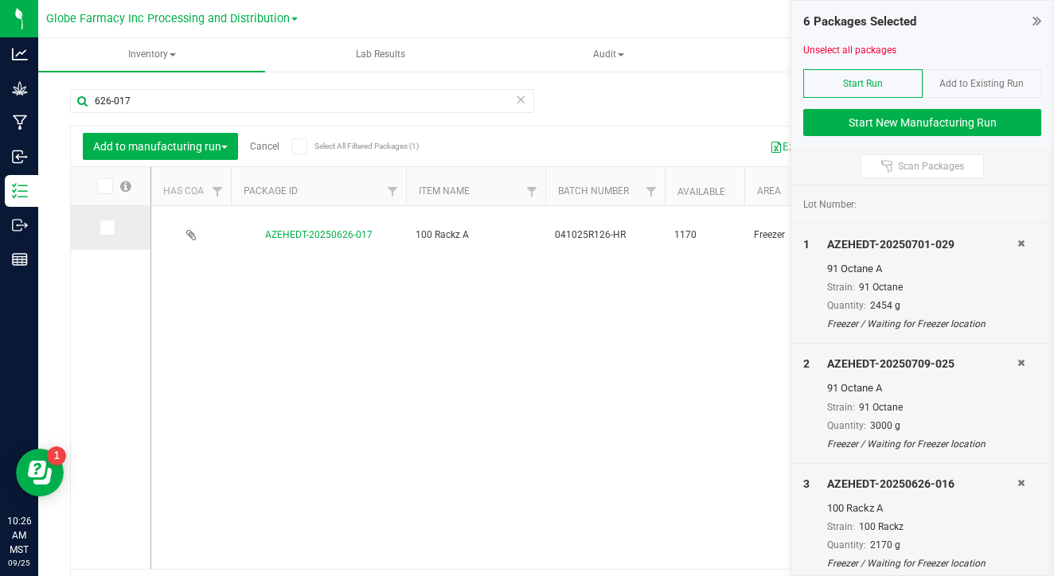
click at [101, 228] on icon at bounding box center [106, 228] width 10 height 0
click at [0, 0] on input "checkbox" at bounding box center [0, 0] width 0 height 0
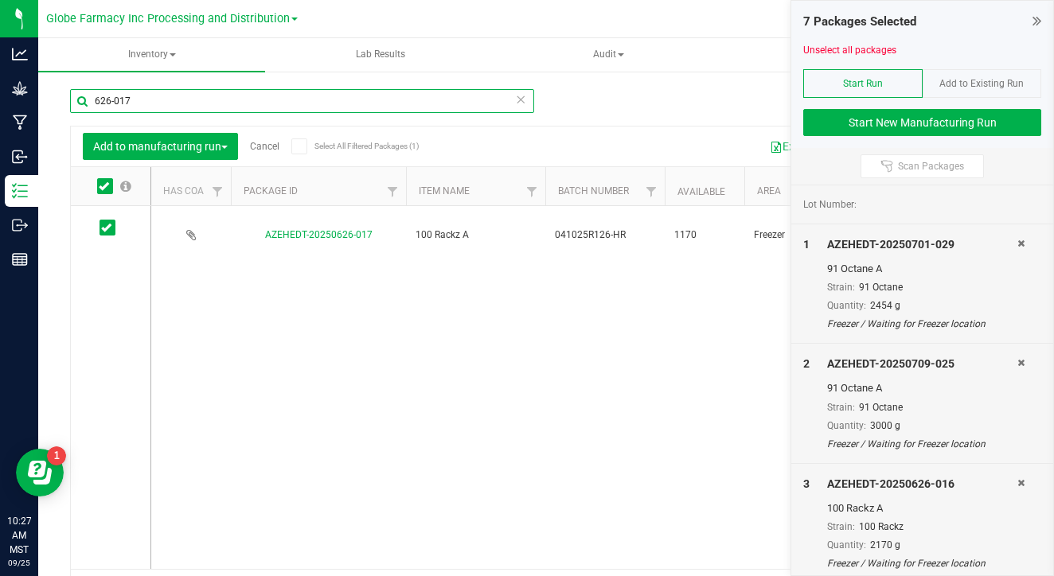
click at [201, 103] on input "626-017" at bounding box center [302, 101] width 464 height 24
type input "610-012"
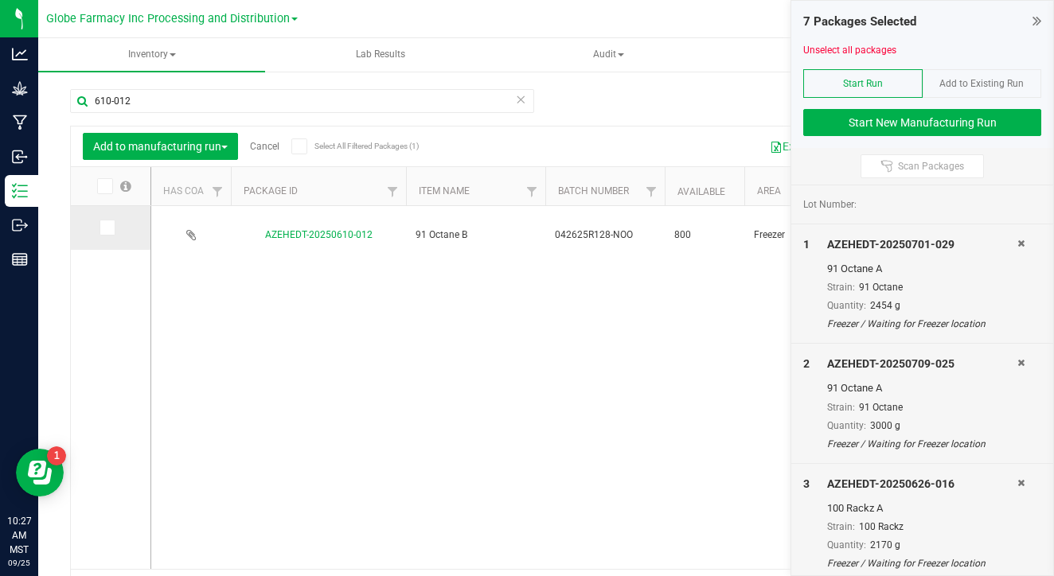
click at [101, 228] on icon at bounding box center [106, 228] width 10 height 0
click at [0, 0] on input "checkbox" at bounding box center [0, 0] width 0 height 0
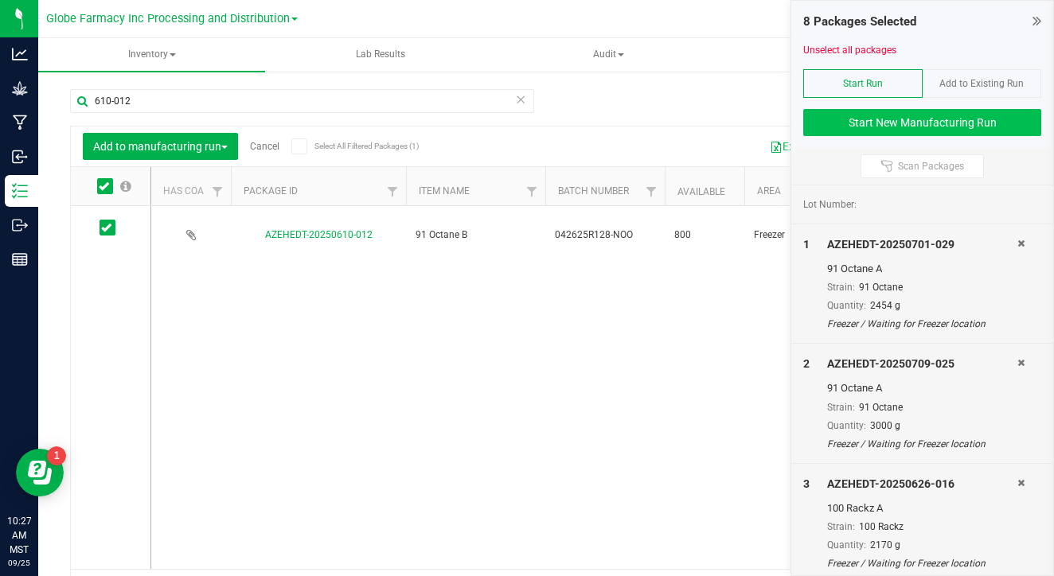
click at [848, 125] on button "Start New Manufacturing Run" at bounding box center [922, 122] width 238 height 27
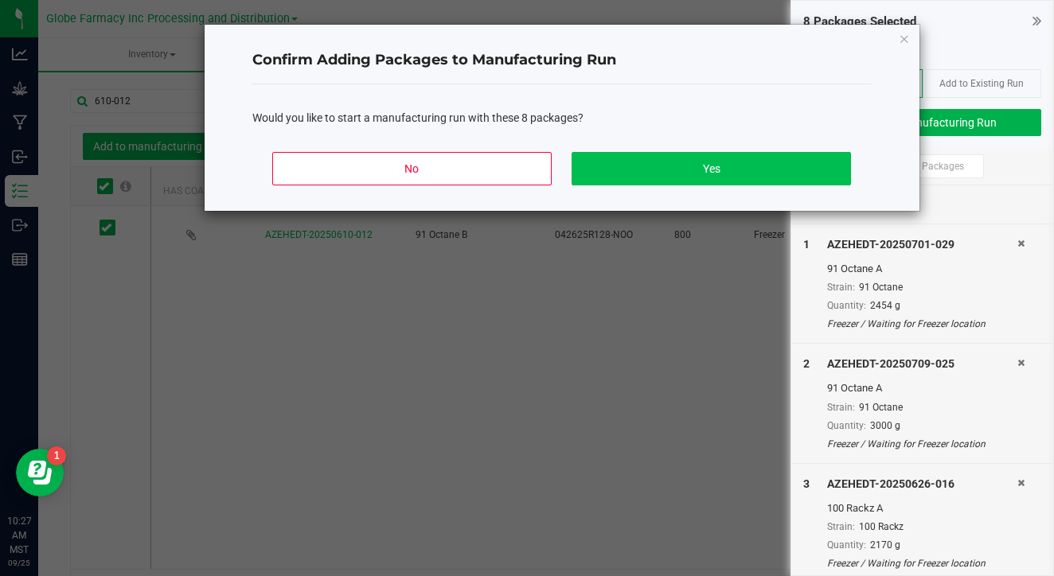
click at [719, 177] on button "Yes" at bounding box center [710, 168] width 279 height 33
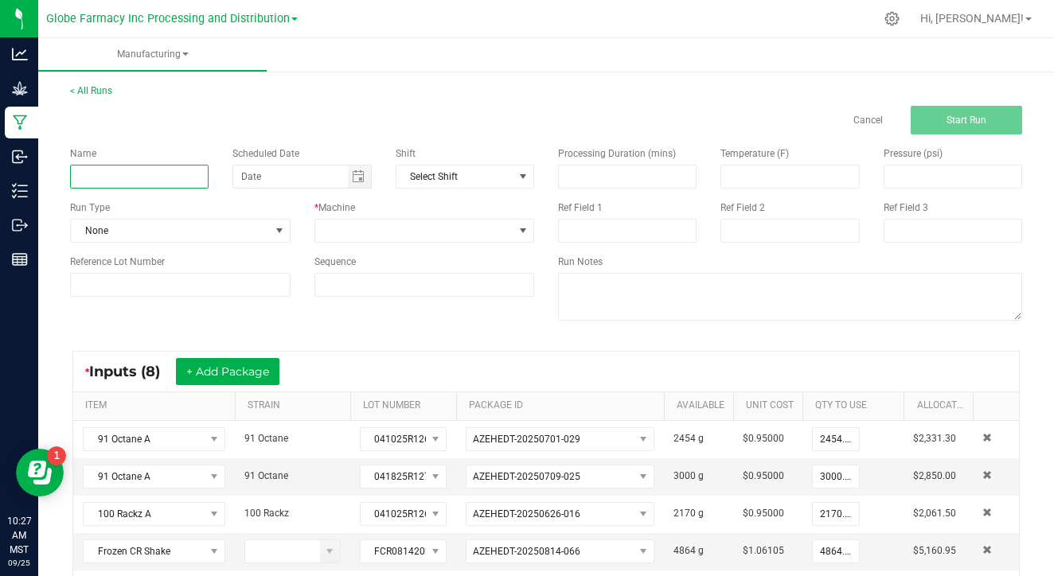
click at [147, 180] on input at bounding box center [139, 177] width 138 height 24
type input "092425 CRUDE"
click at [433, 230] on span at bounding box center [414, 231] width 199 height 22
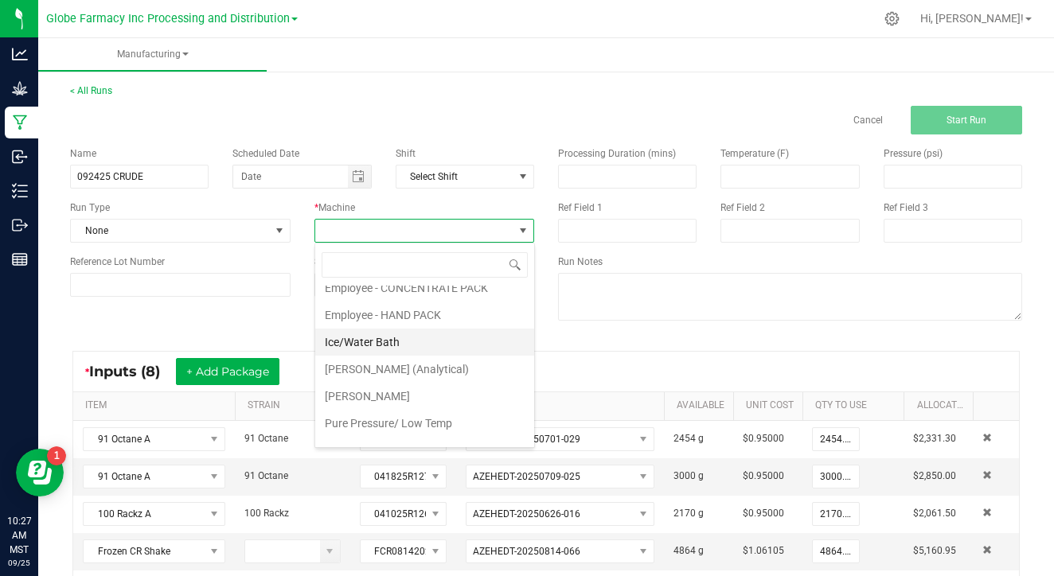
scroll to position [71, 0]
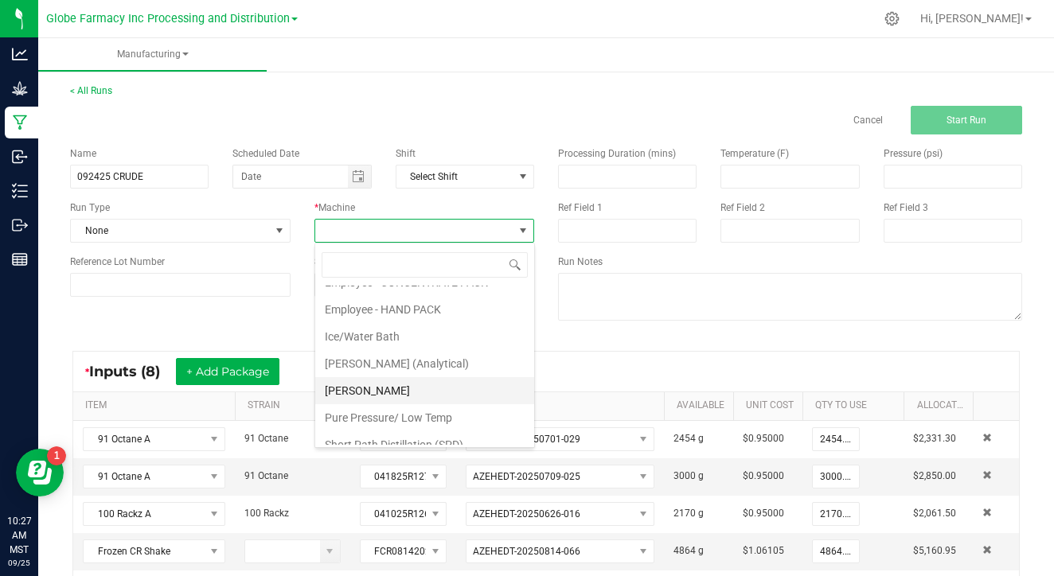
click at [403, 395] on li "N. B. OLER" at bounding box center [424, 390] width 219 height 27
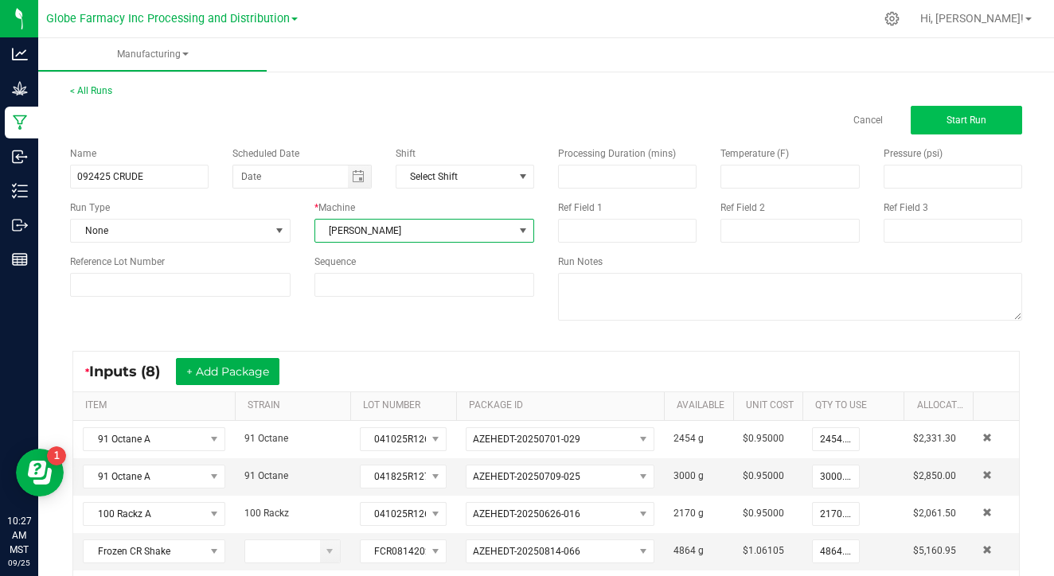
click at [950, 134] on button "Start Run" at bounding box center [965, 120] width 111 height 29
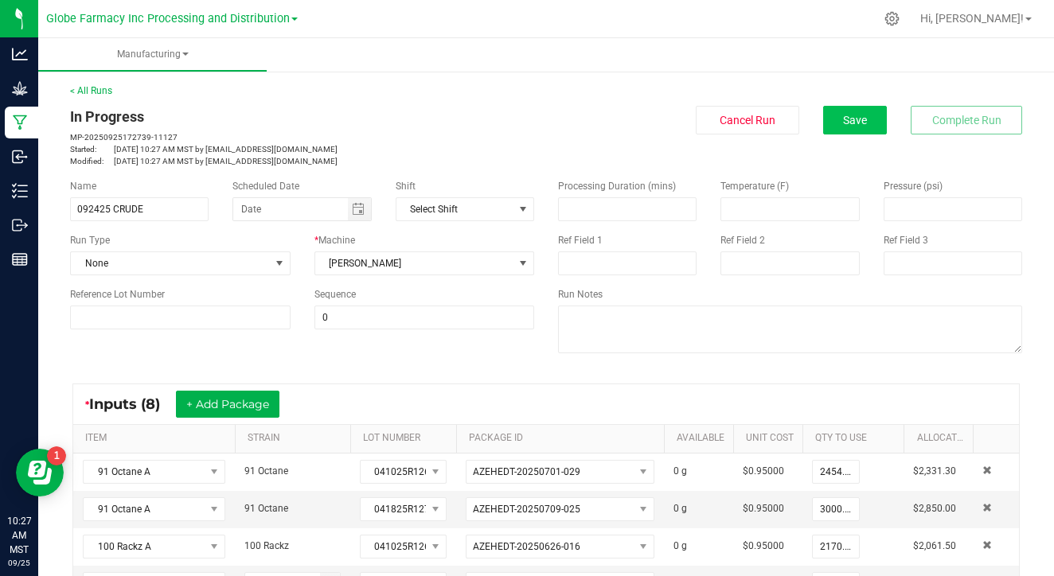
click at [866, 116] on span "Save" at bounding box center [855, 120] width 24 height 13
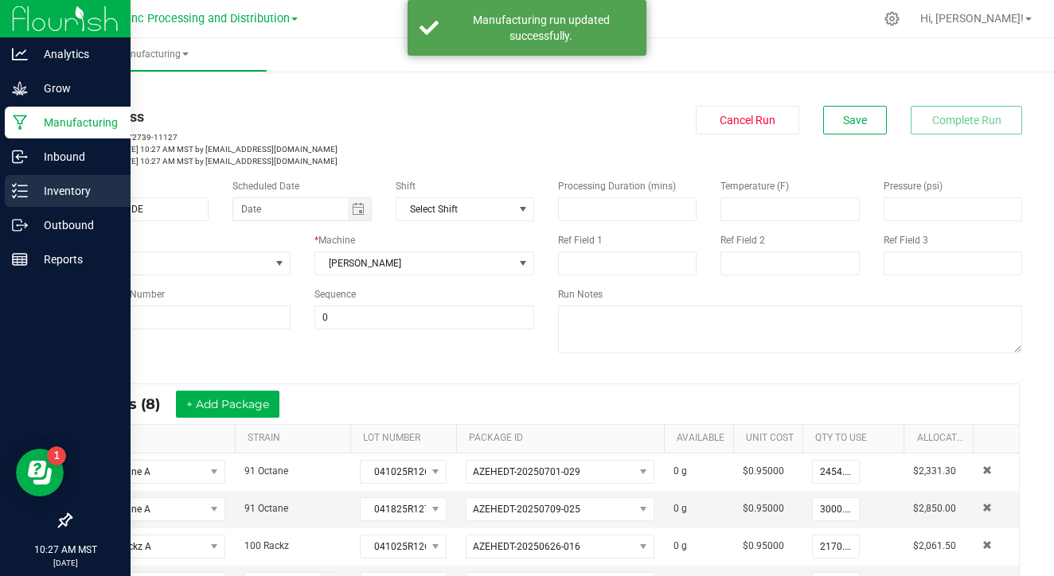
click at [25, 185] on line at bounding box center [22, 185] width 9 height 0
